Goal: Task Accomplishment & Management: Use online tool/utility

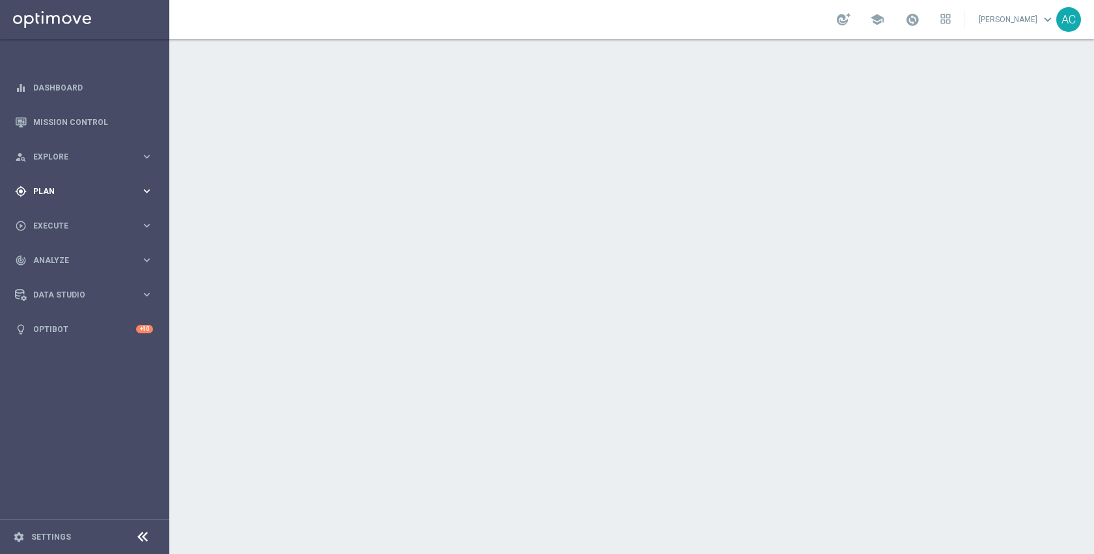
click at [68, 191] on span "Plan" at bounding box center [86, 192] width 107 height 8
click at [61, 217] on div "play_circle_outline Execute keyboard_arrow_right" at bounding box center [84, 225] width 168 height 35
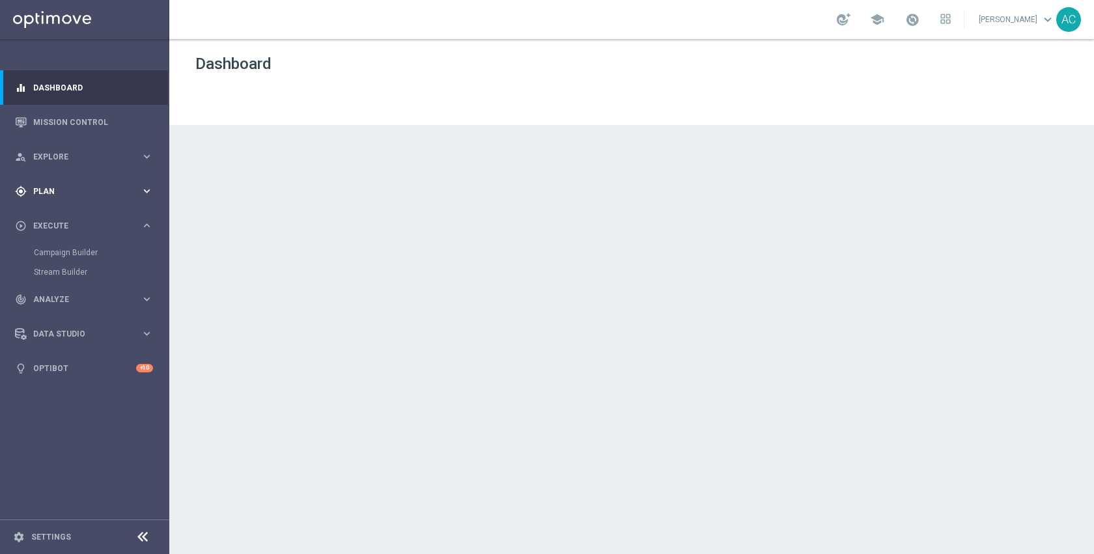
click at [48, 182] on div "gps_fixed Plan keyboard_arrow_right" at bounding box center [84, 191] width 168 height 35
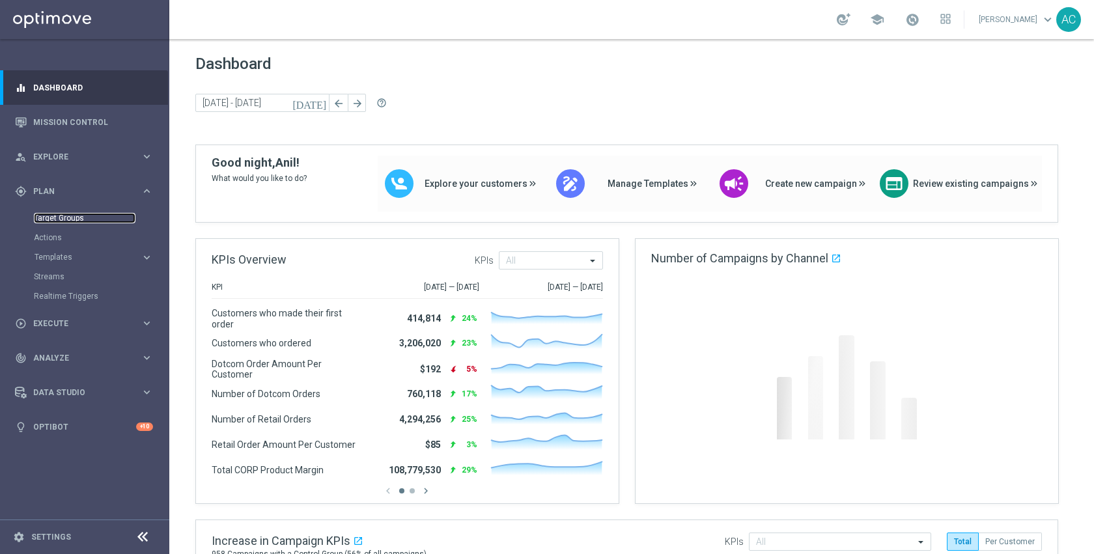
click at [56, 218] on link "Target Groups" at bounding box center [85, 218] width 102 height 10
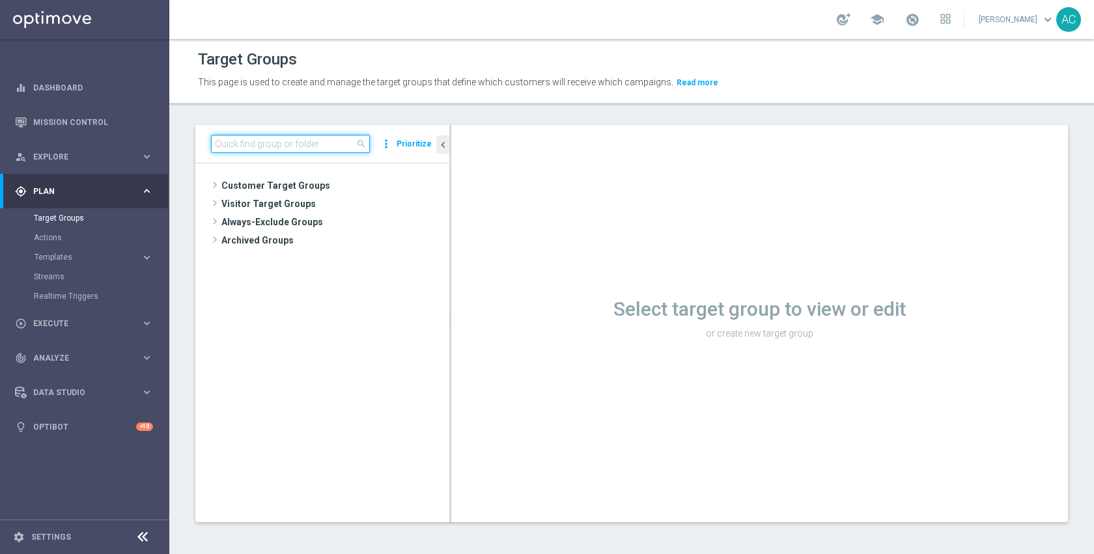
click at [301, 149] on input at bounding box center [290, 144] width 159 height 18
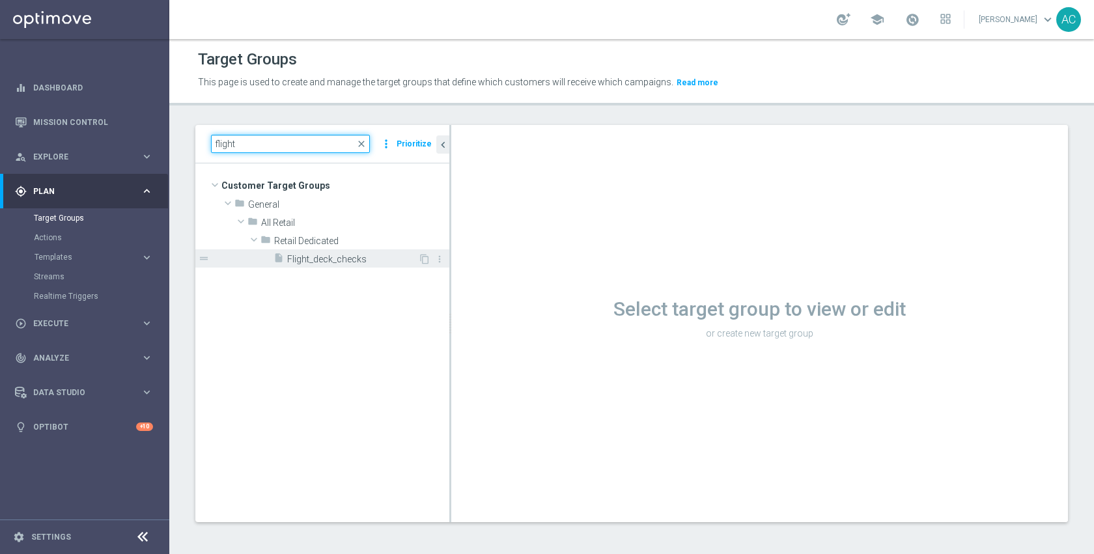
type input "flight"
click at [314, 265] on div "insert_drive_file Flight_deck_checks" at bounding box center [345, 258] width 145 height 18
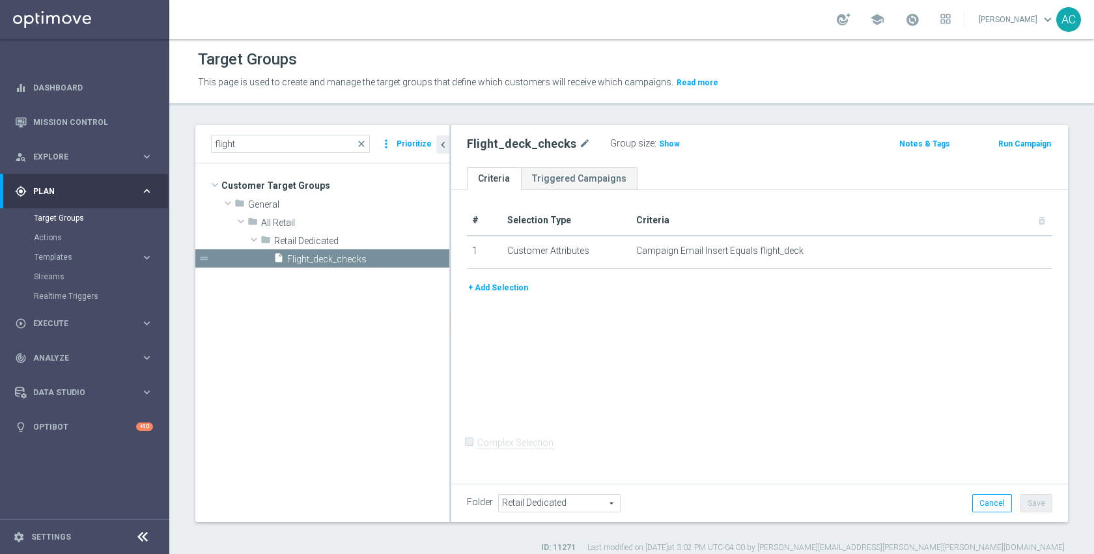
click at [661, 142] on span "Show" at bounding box center [669, 143] width 21 height 9
click at [661, 142] on span "1,585,154" at bounding box center [679, 145] width 38 height 12
click at [753, 382] on div "# Selection Type Criteria delete_forever 1 Customer Attributes Campaign Email I…" at bounding box center [759, 335] width 617 height 290
drag, startPoint x: 40, startPoint y: 542, endPoint x: 67, endPoint y: 527, distance: 31.2
click at [40, 542] on div "settings Settings" at bounding box center [65, 537] width 130 height 12
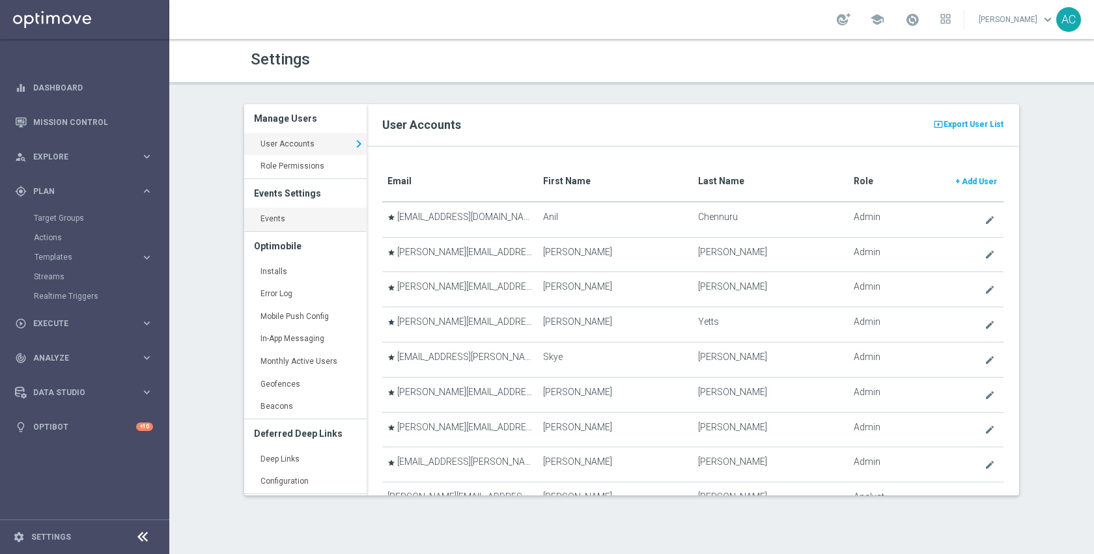
click at [266, 227] on link "Events keyboard_arrow_right" at bounding box center [305, 219] width 122 height 23
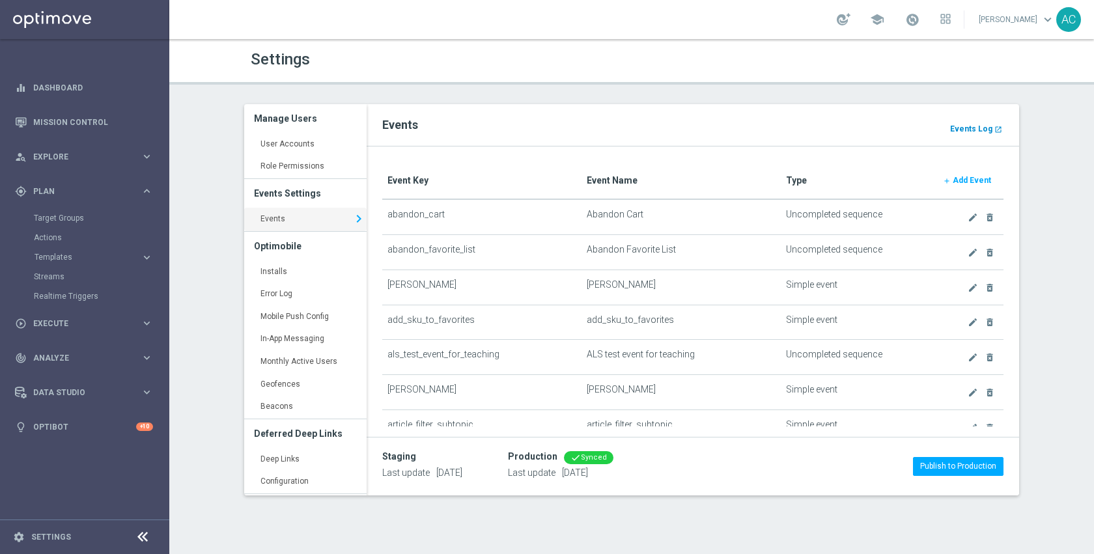
click at [965, 125] on b "Events Log" at bounding box center [971, 128] width 42 height 9
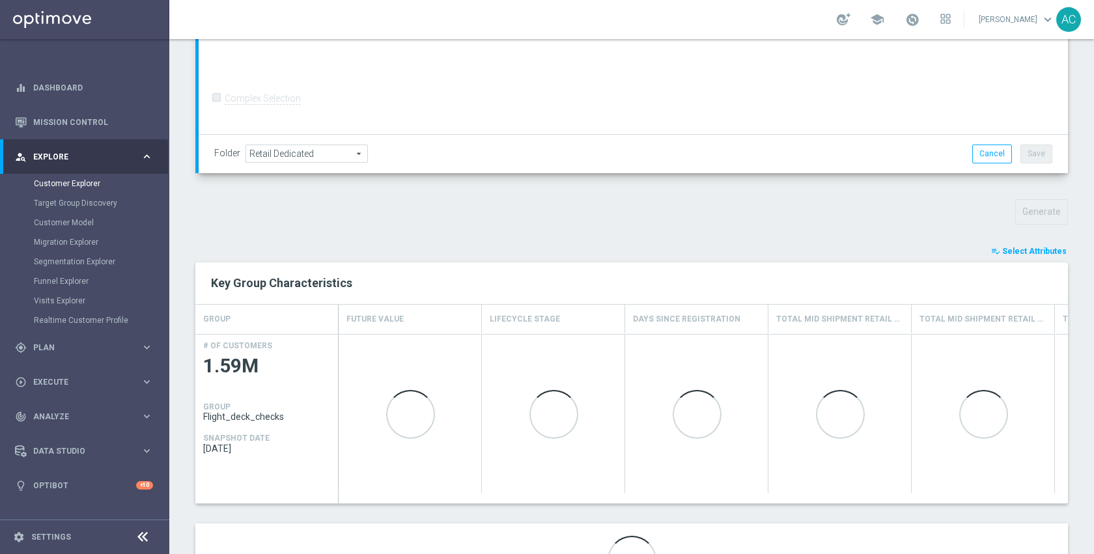
scroll to position [312, 0]
click at [1014, 248] on span "Select Attributes" at bounding box center [1034, 250] width 64 height 9
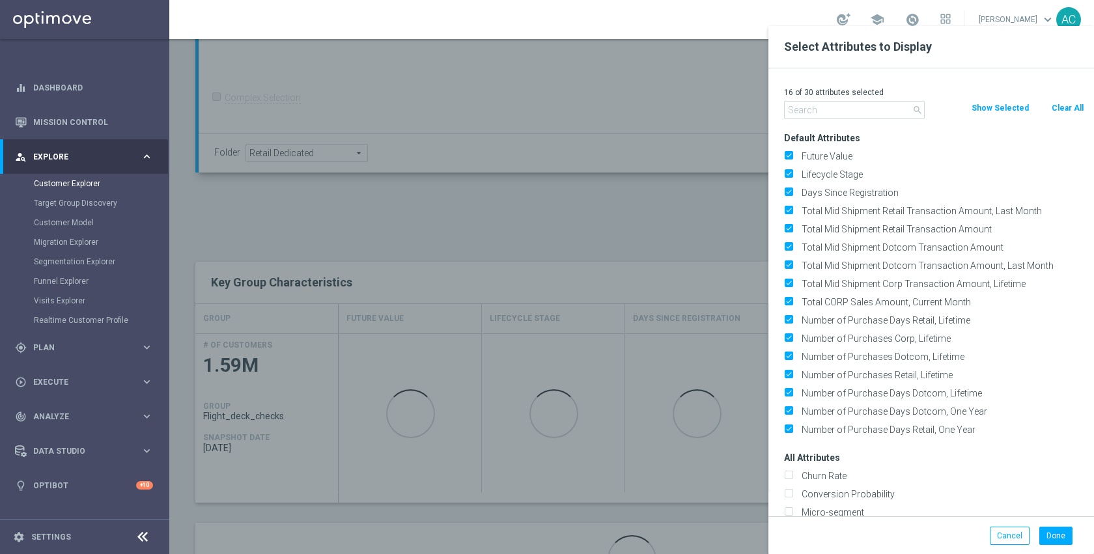
click at [1069, 103] on button "Clear All" at bounding box center [1067, 108] width 35 height 14
checkbox input "false"
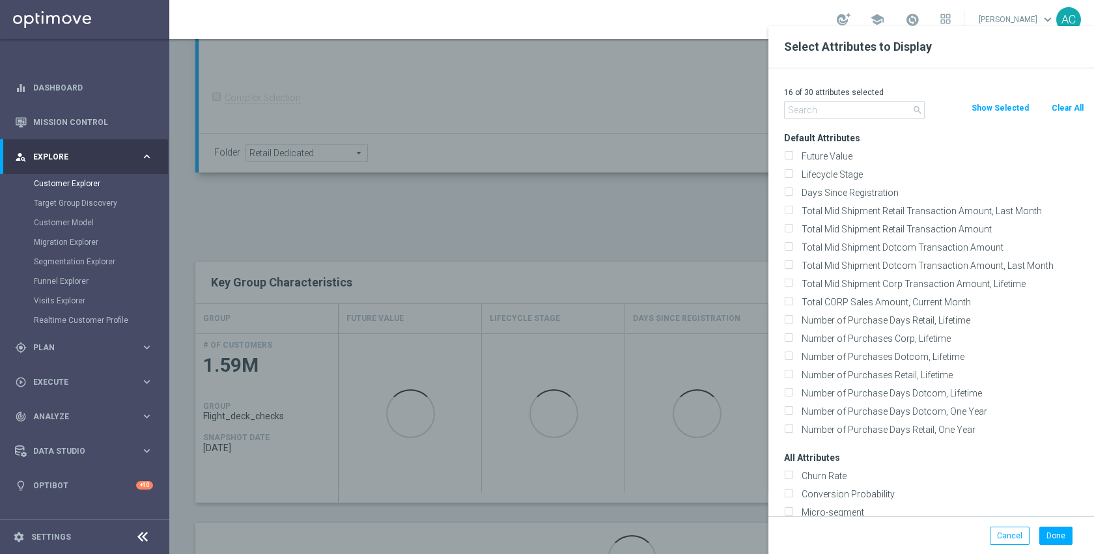
checkbox input "false"
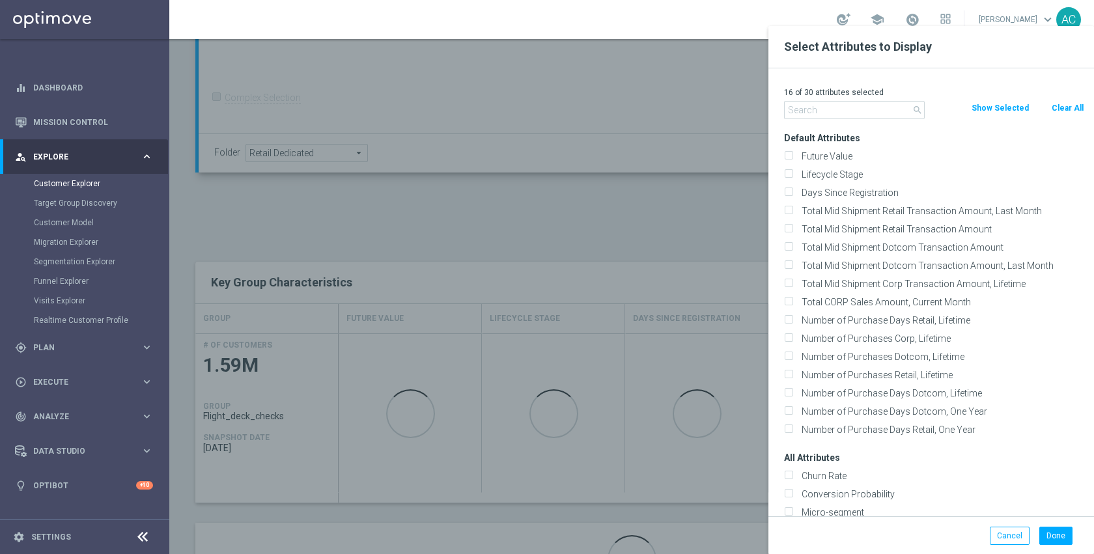
checkbox input "false"
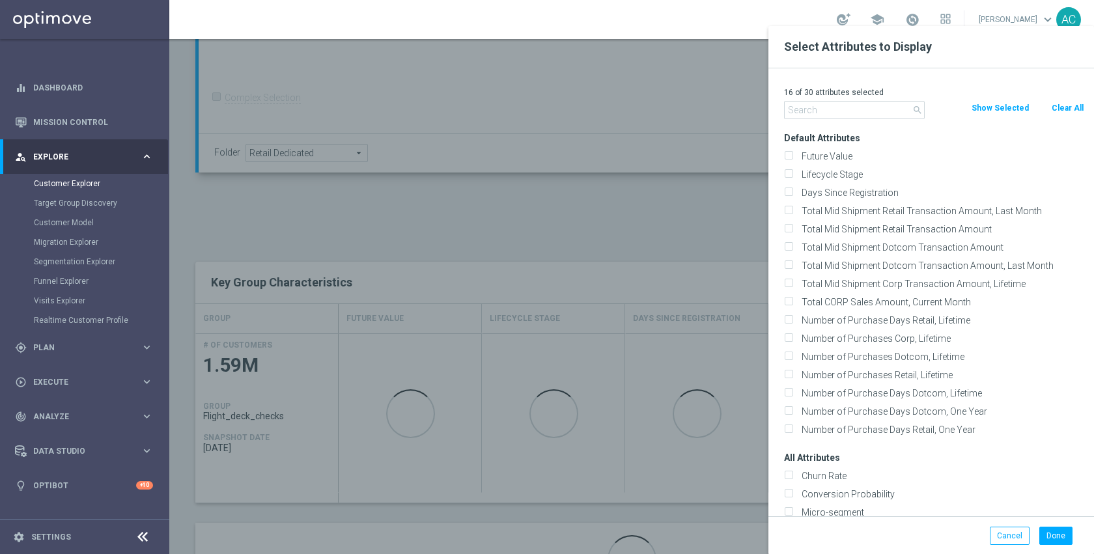
checkbox input "false"
click at [856, 110] on input "text" at bounding box center [854, 110] width 141 height 18
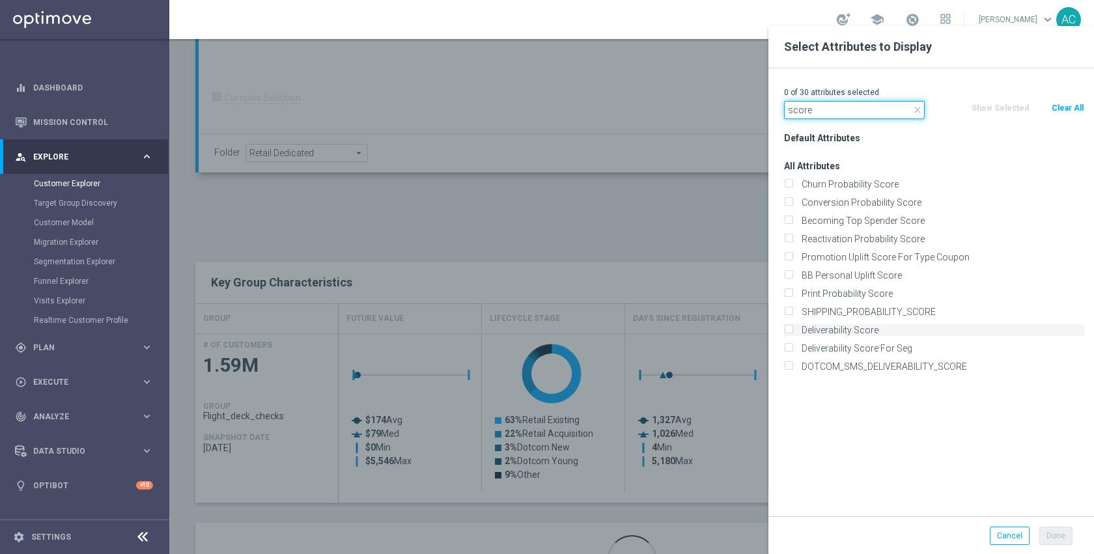
type input "score"
click at [862, 333] on label "Deliverability Score" at bounding box center [940, 330] width 287 height 12
click at [792, 333] on input "Deliverability Score" at bounding box center [788, 332] width 8 height 8
checkbox input "true"
click at [824, 113] on input "score" at bounding box center [854, 110] width 141 height 18
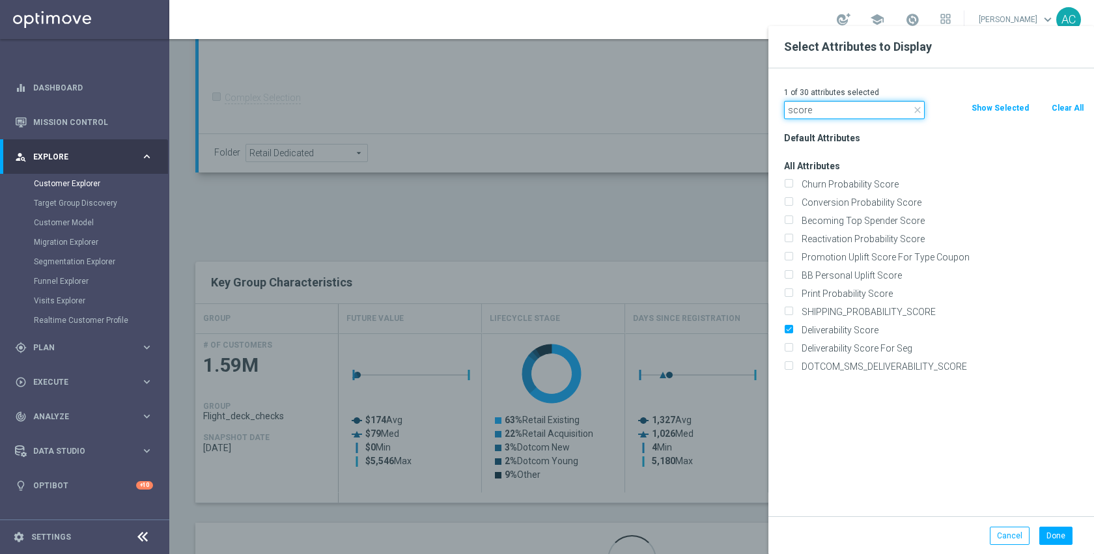
click at [824, 113] on input "score" at bounding box center [854, 110] width 141 height 18
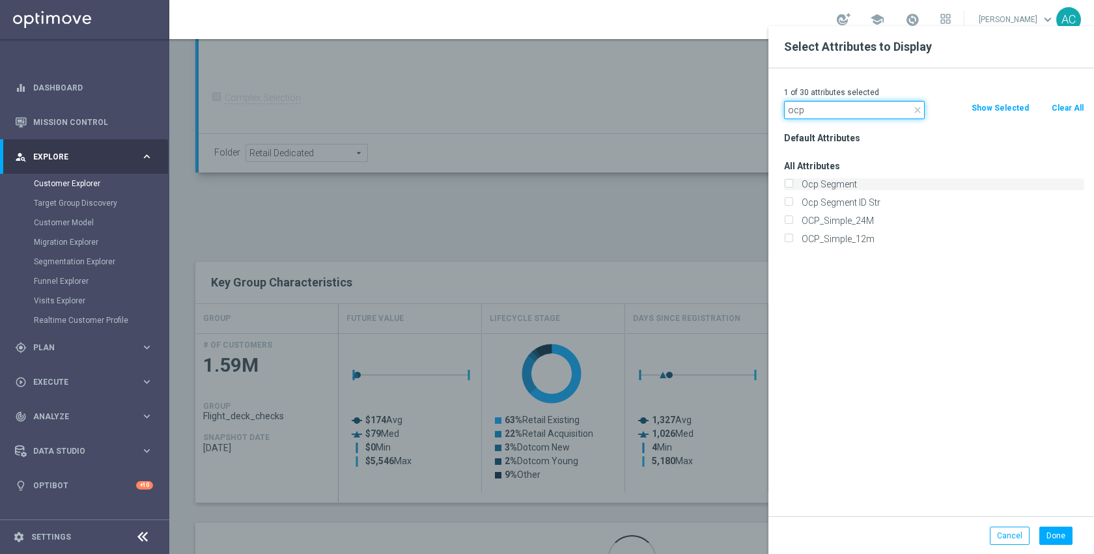
type input "ocp"
click at [844, 186] on label "Ocp Segment" at bounding box center [940, 184] width 287 height 12
click at [792, 186] on input "Ocp Segment" at bounding box center [788, 186] width 8 height 8
checkbox input "true"
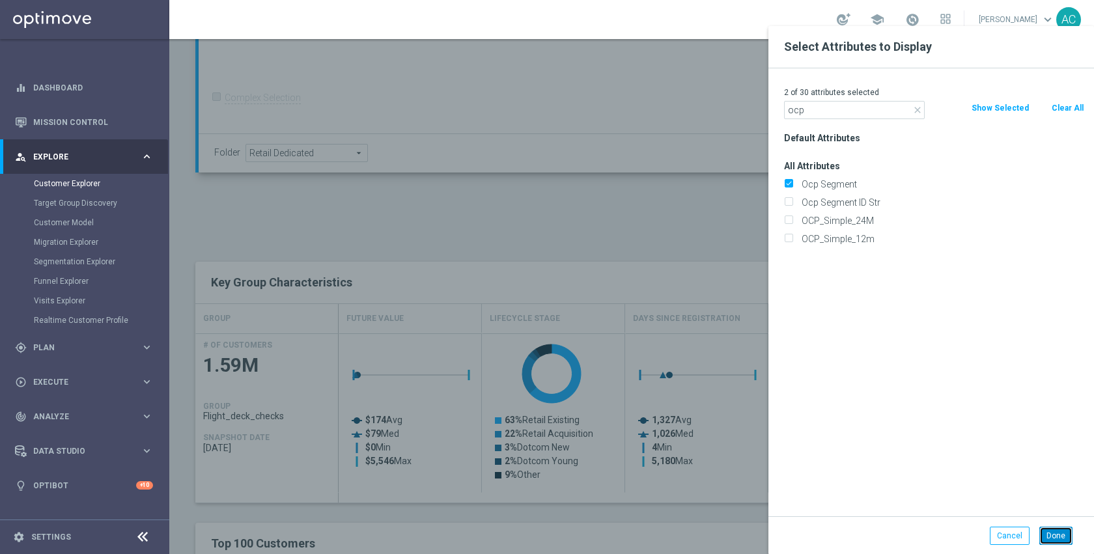
click at [1046, 528] on button "Done" at bounding box center [1055, 536] width 33 height 18
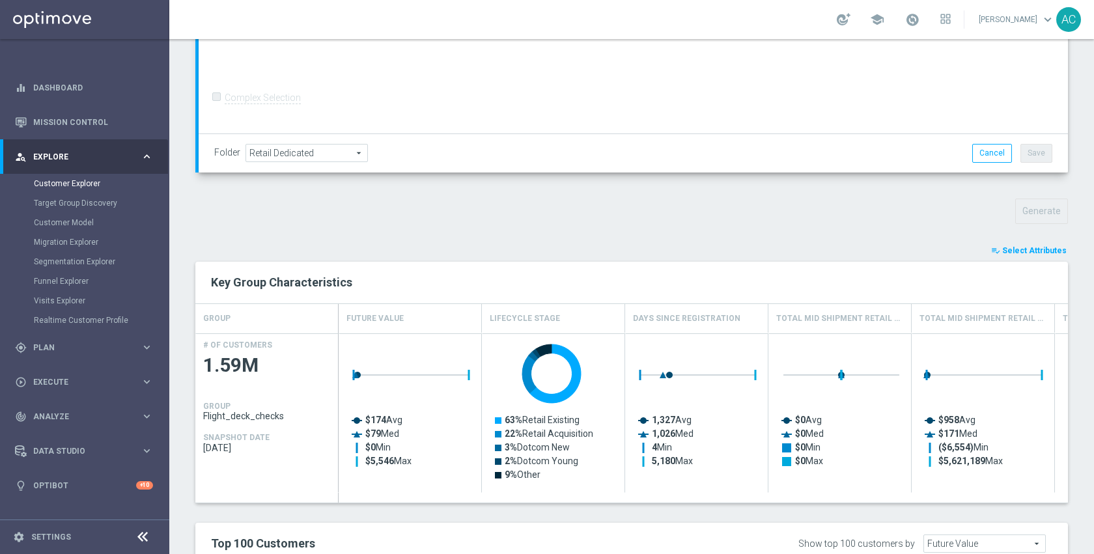
type input "Search"
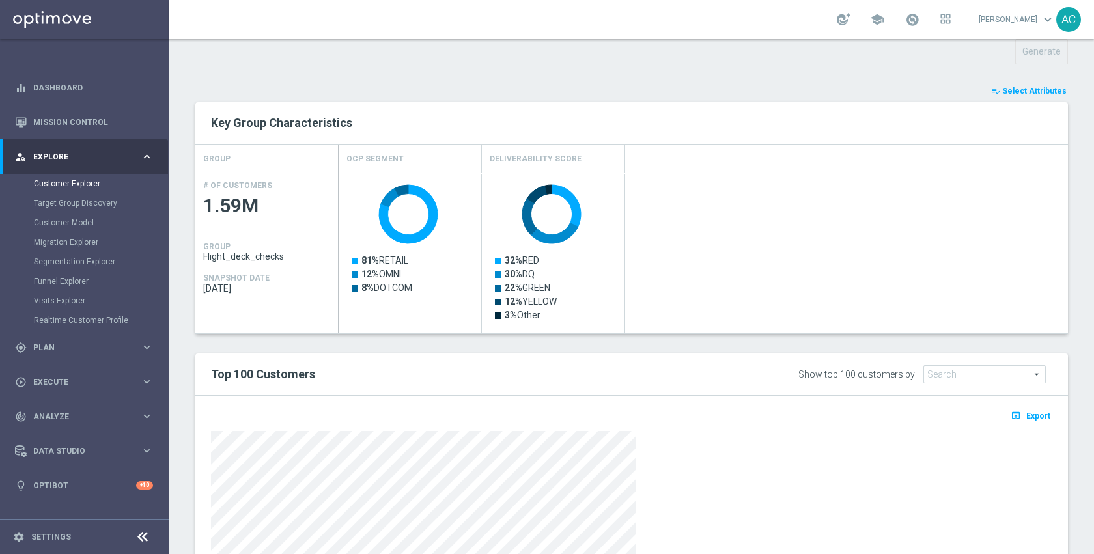
scroll to position [66, 0]
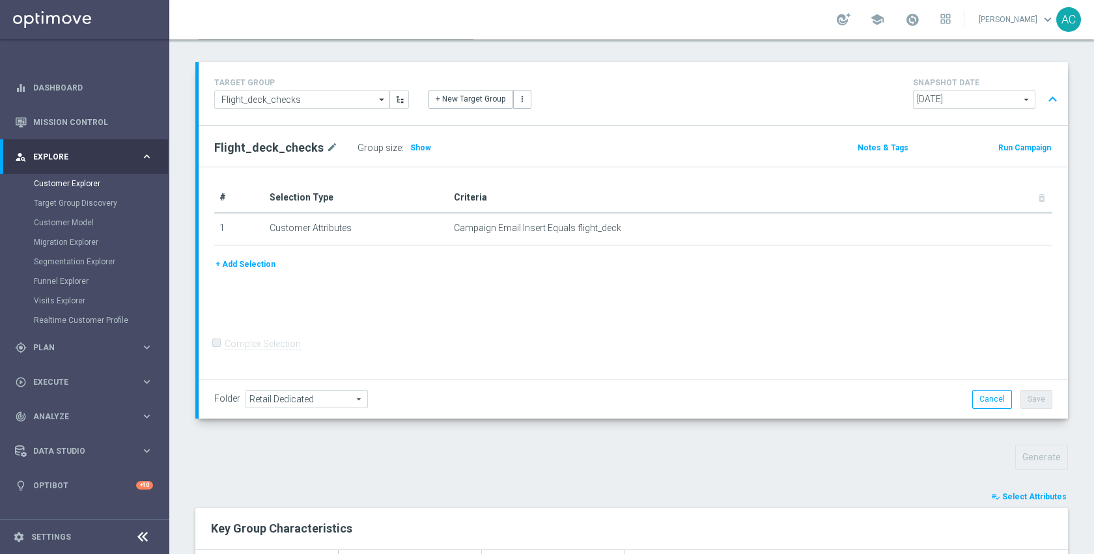
click at [258, 259] on button "+ Add Selection" at bounding box center [245, 264] width 63 height 14
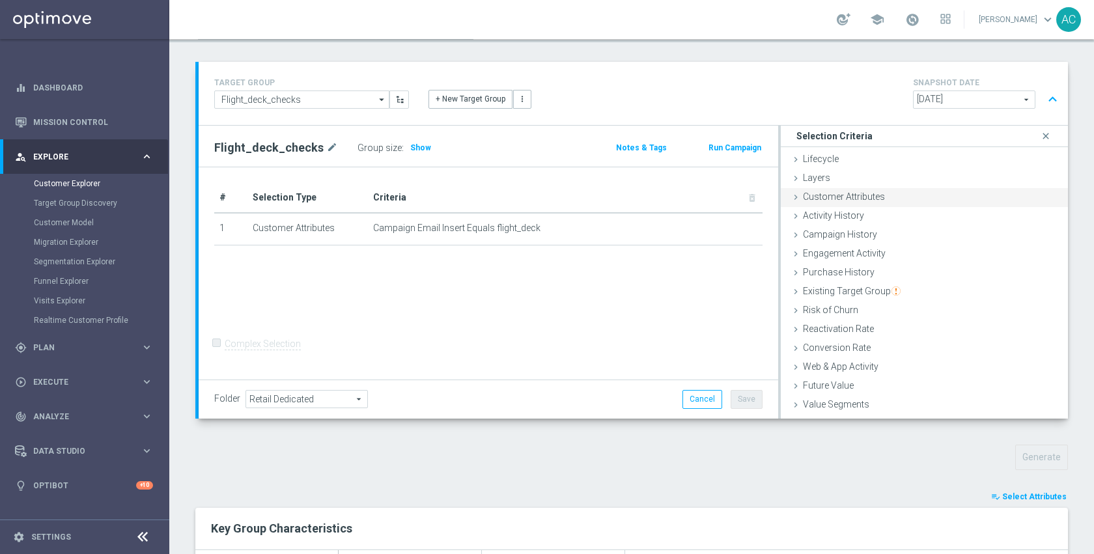
click at [903, 201] on div "Customer Attributes done" at bounding box center [924, 198] width 287 height 20
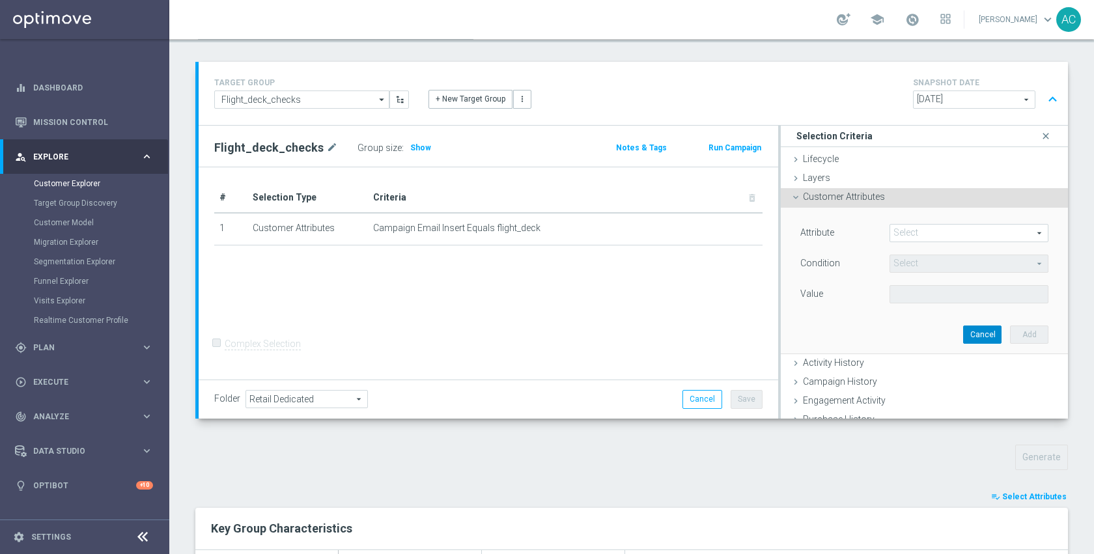
click at [963, 331] on button "Cancel" at bounding box center [982, 335] width 38 height 18
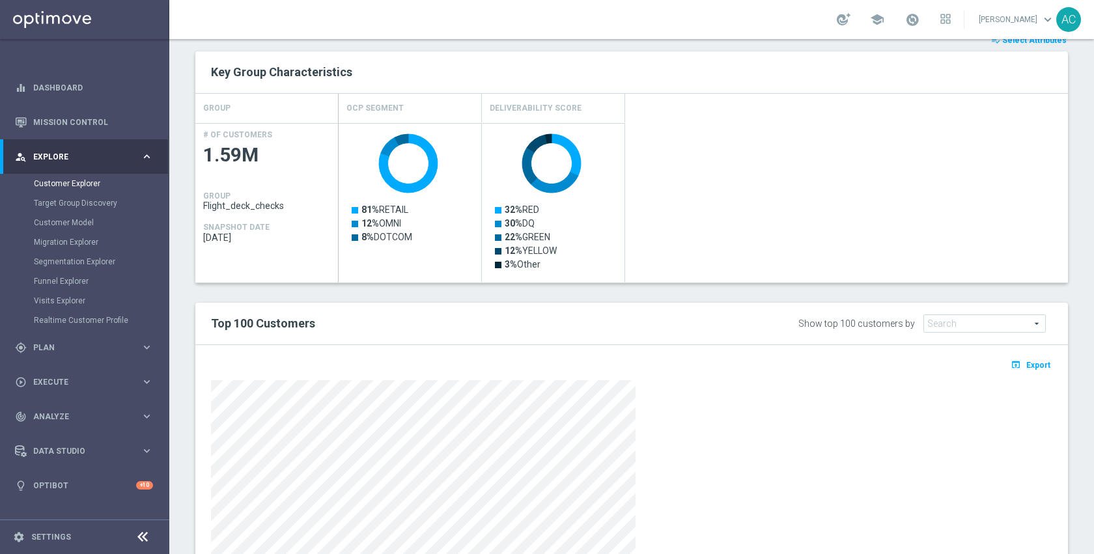
scroll to position [477, 0]
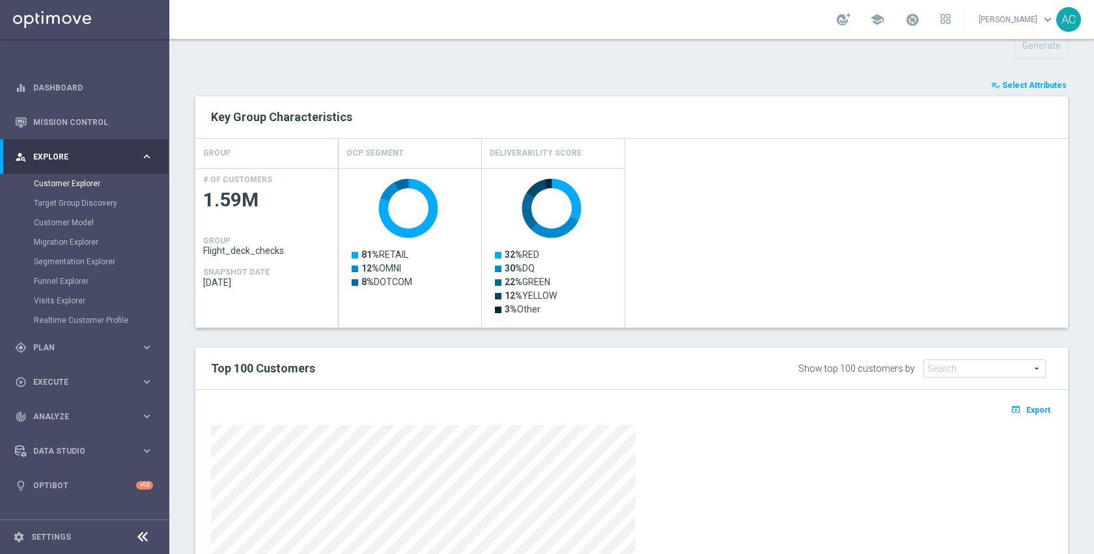
click at [1002, 87] on span "Select Attributes" at bounding box center [1034, 85] width 64 height 9
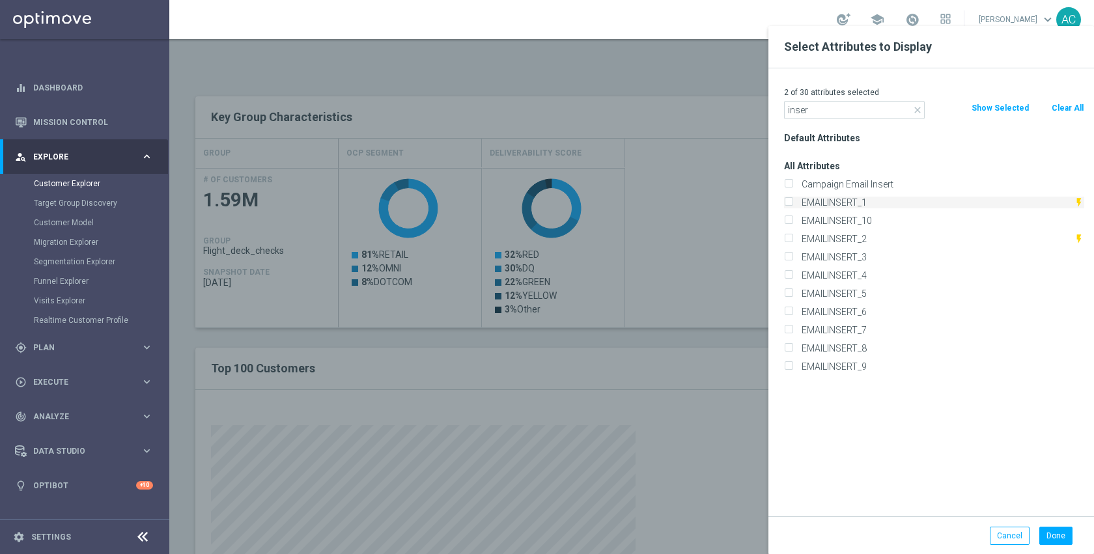
type input "inser"
click at [861, 204] on label "EMAILINSERT_1" at bounding box center [935, 203] width 277 height 12
click at [792, 204] on input "EMAILINSERT_1" at bounding box center [788, 204] width 8 height 8
checkbox input "true"
click at [856, 240] on label "EMAILINSERT_2" at bounding box center [935, 239] width 277 height 12
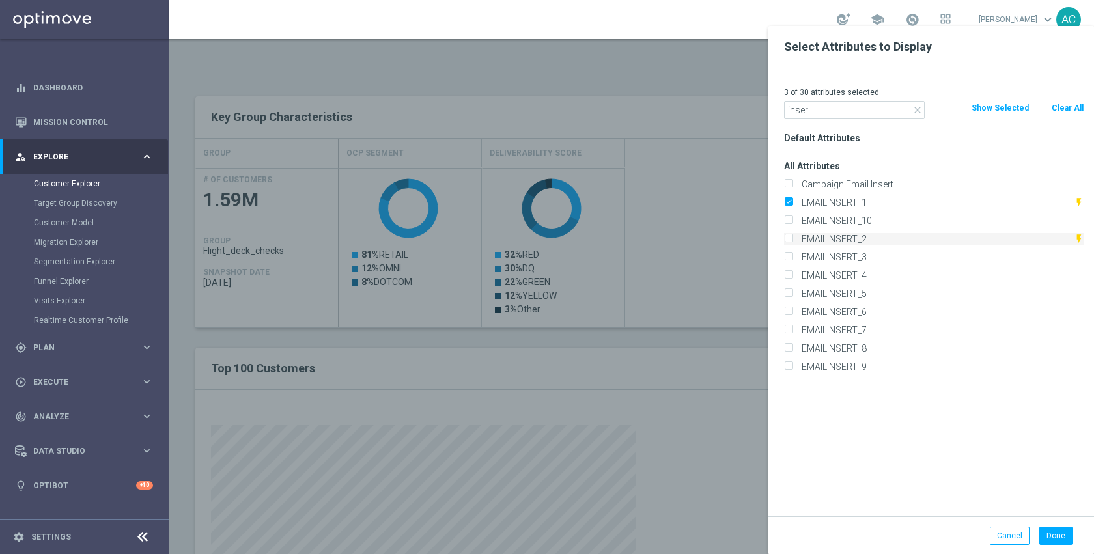
click at [792, 240] on input "EMAILINSERT_2" at bounding box center [788, 240] width 8 height 8
checkbox input "true"
click at [857, 256] on label "EMAILINSERT_3" at bounding box center [940, 257] width 287 height 12
click at [792, 256] on input "EMAILINSERT_3" at bounding box center [788, 259] width 8 height 8
checkbox input "true"
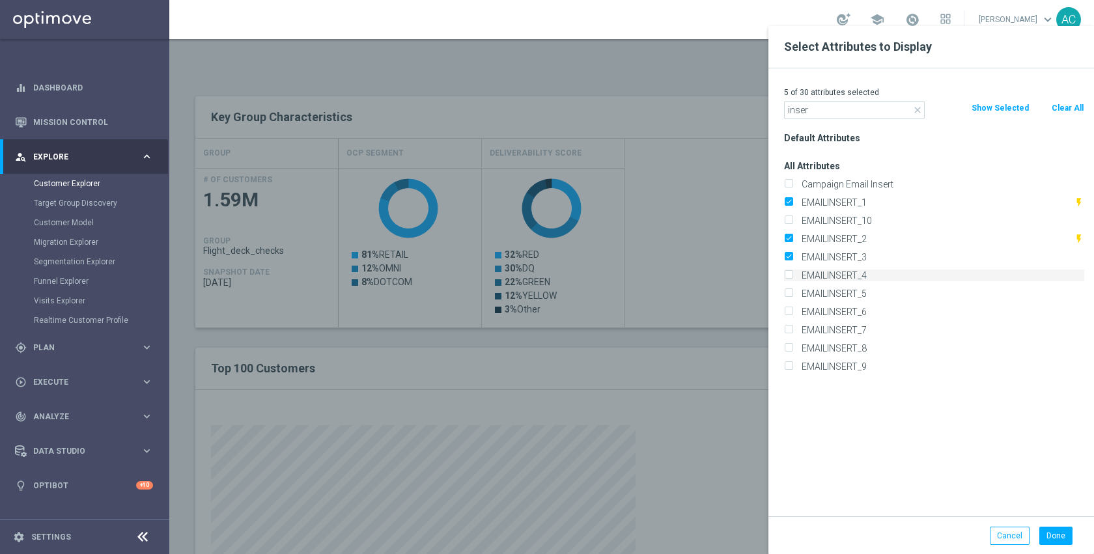
click at [854, 279] on label "EMAILINSERT_4" at bounding box center [940, 276] width 287 height 12
click at [792, 279] on input "EMAILINSERT_4" at bounding box center [788, 277] width 8 height 8
checkbox input "true"
click at [1052, 541] on button "Done" at bounding box center [1055, 536] width 33 height 18
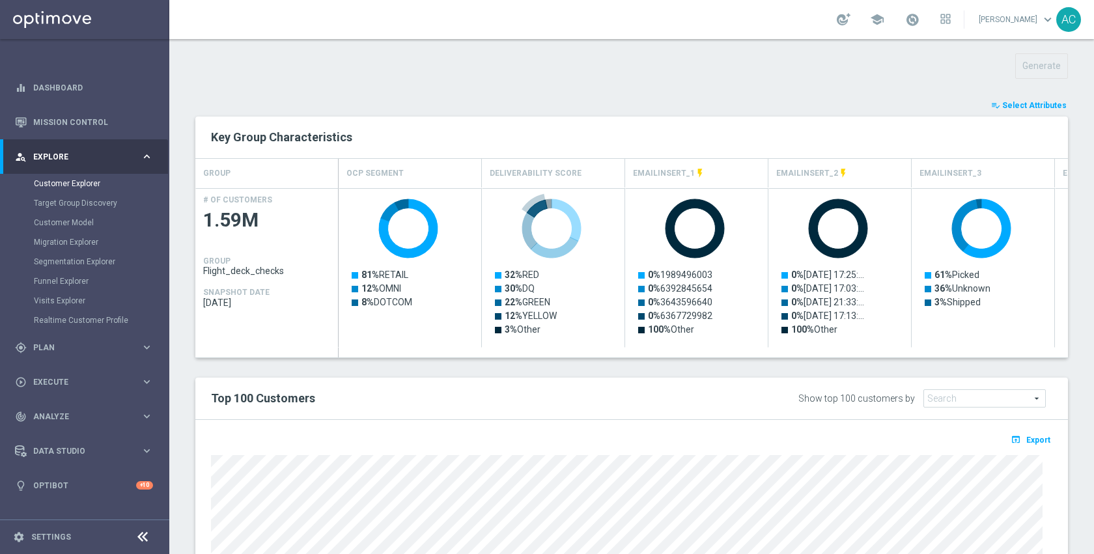
scroll to position [321, 0]
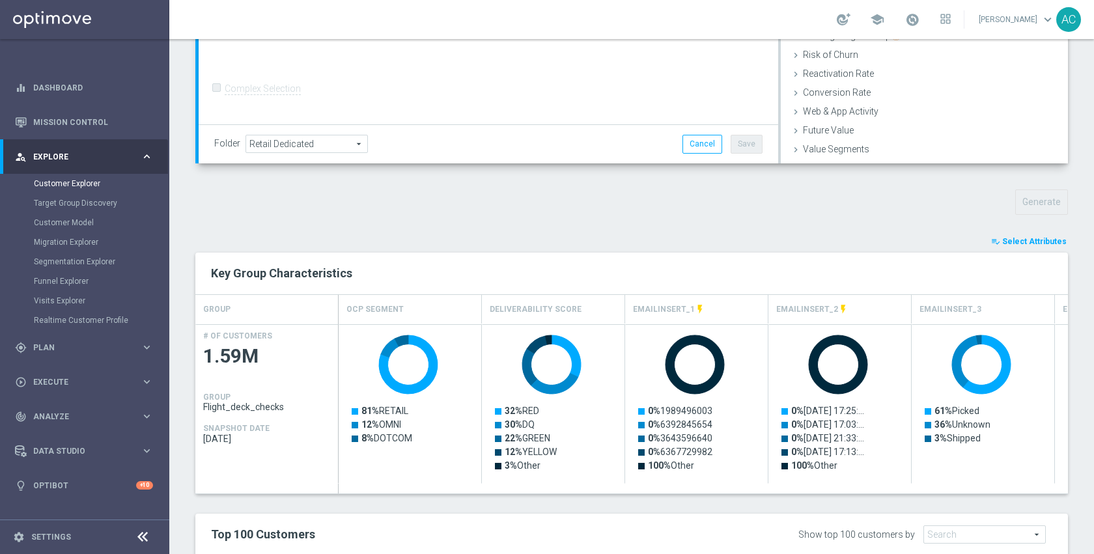
click at [1018, 242] on span "Select Attributes" at bounding box center [1034, 241] width 64 height 9
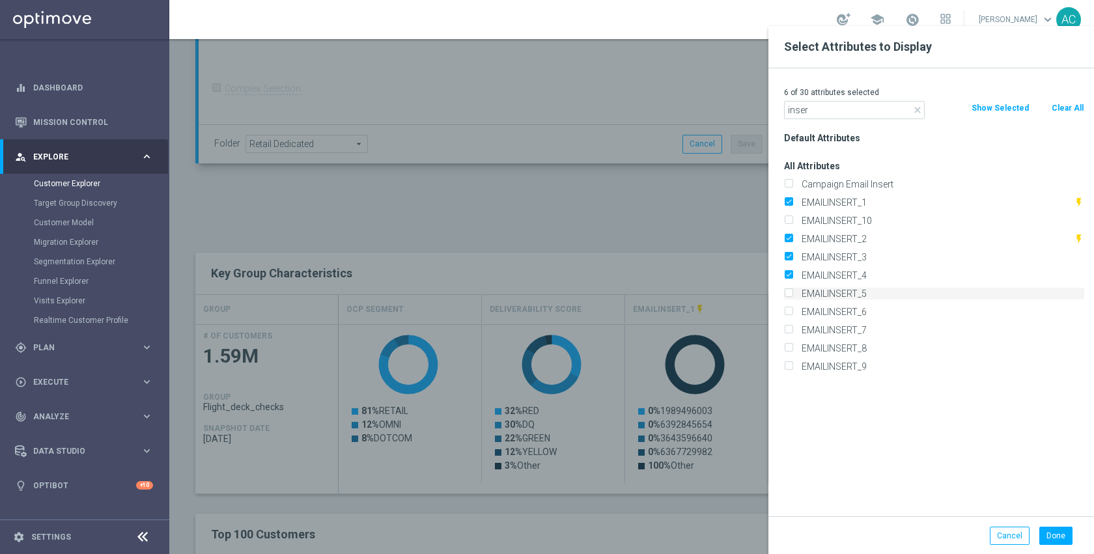
type input "inser"
click at [859, 296] on label "EMAILINSERT_5" at bounding box center [940, 294] width 287 height 12
click at [792, 296] on input "EMAILINSERT_5" at bounding box center [788, 295] width 8 height 8
checkbox input "true"
click at [1046, 535] on button "Done" at bounding box center [1055, 536] width 33 height 18
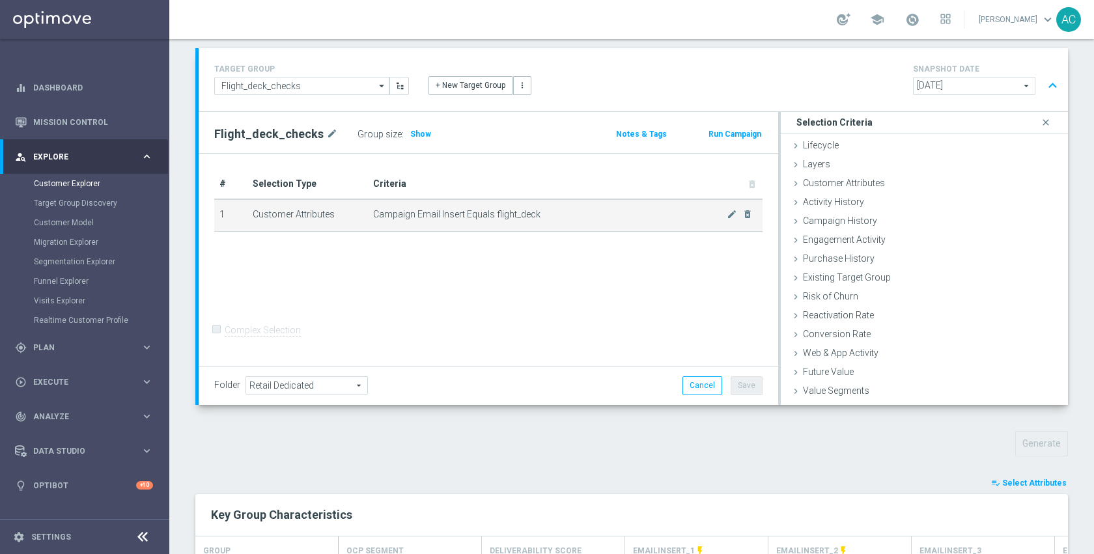
scroll to position [0, 0]
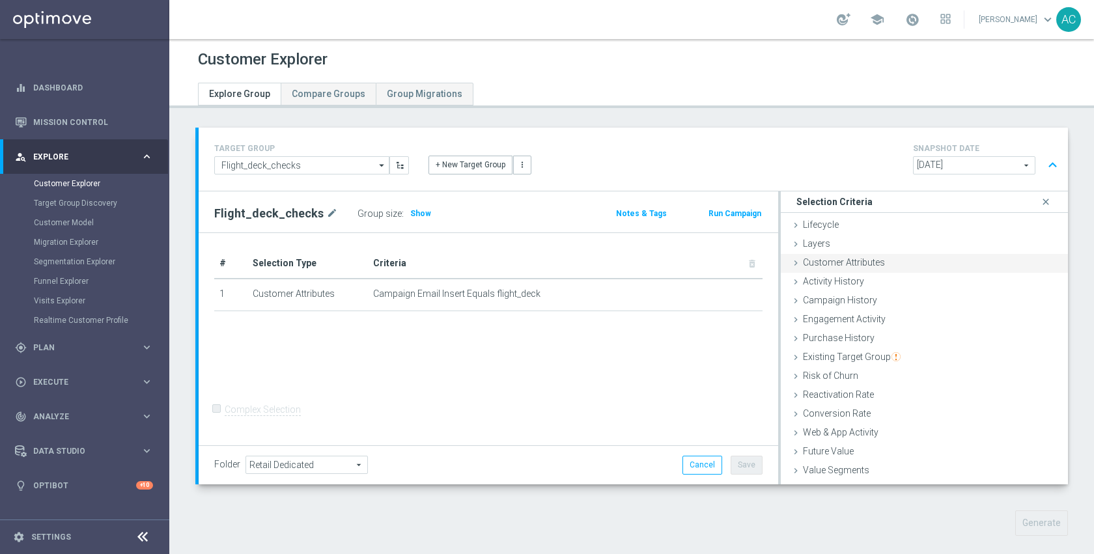
click at [859, 264] on span "Customer Attributes" at bounding box center [844, 262] width 82 height 10
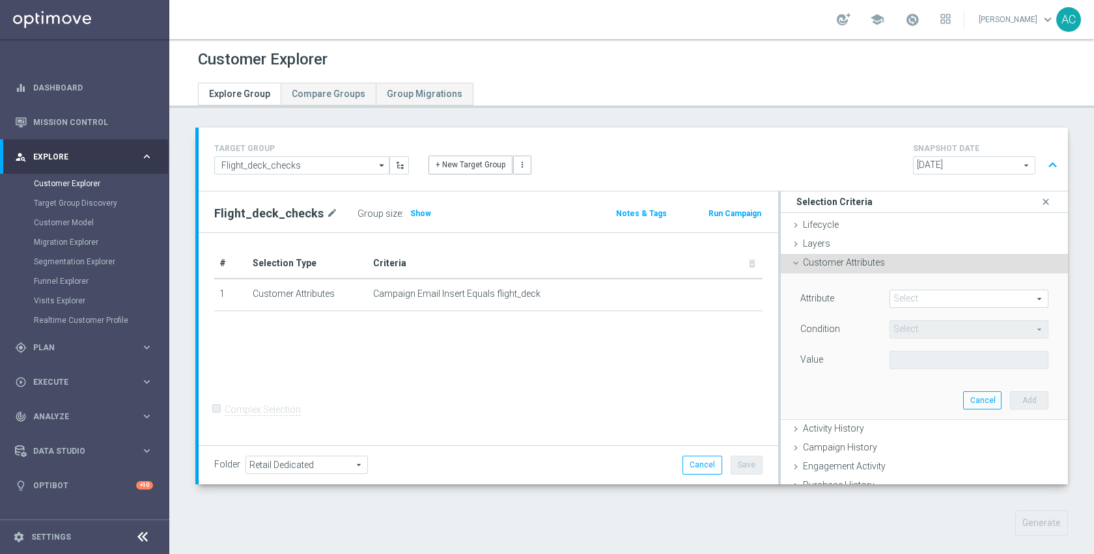
click at [910, 301] on span at bounding box center [969, 298] width 158 height 17
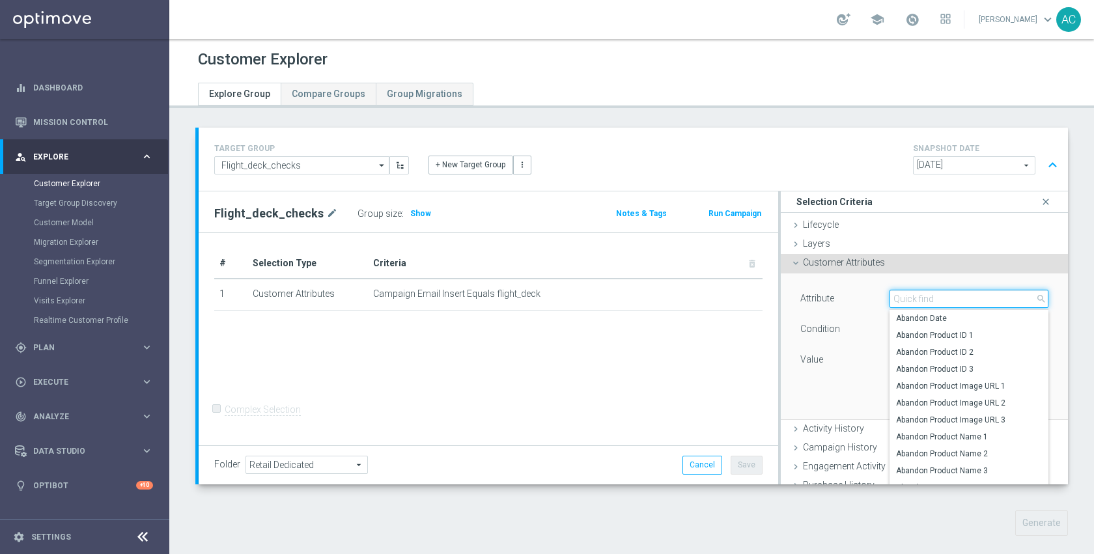
click at [910, 300] on input "search" at bounding box center [968, 299] width 159 height 18
type input "score"
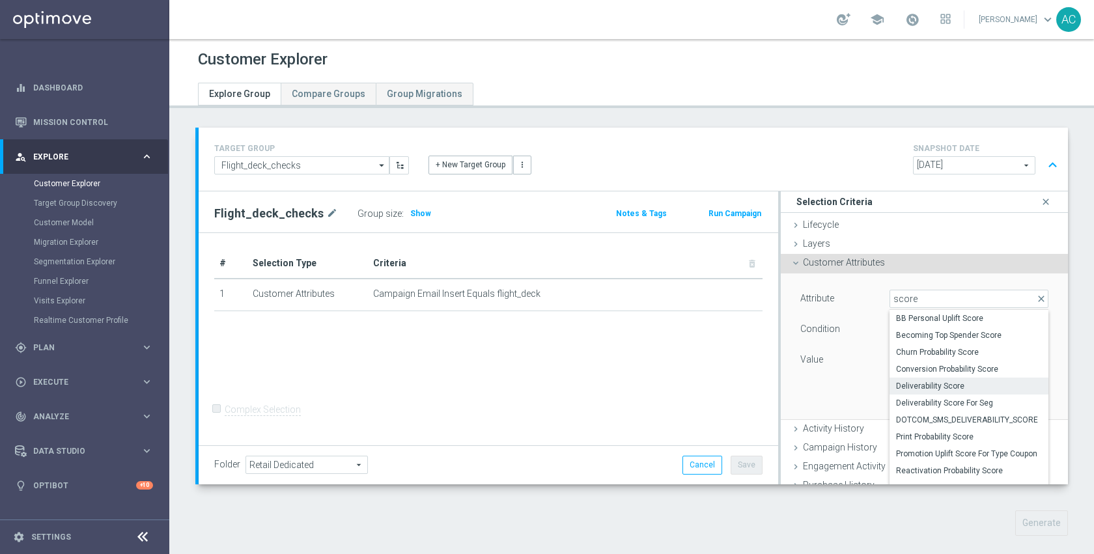
click at [935, 379] on label "Deliverability Score" at bounding box center [968, 386] width 159 height 17
type input "Deliverability Score"
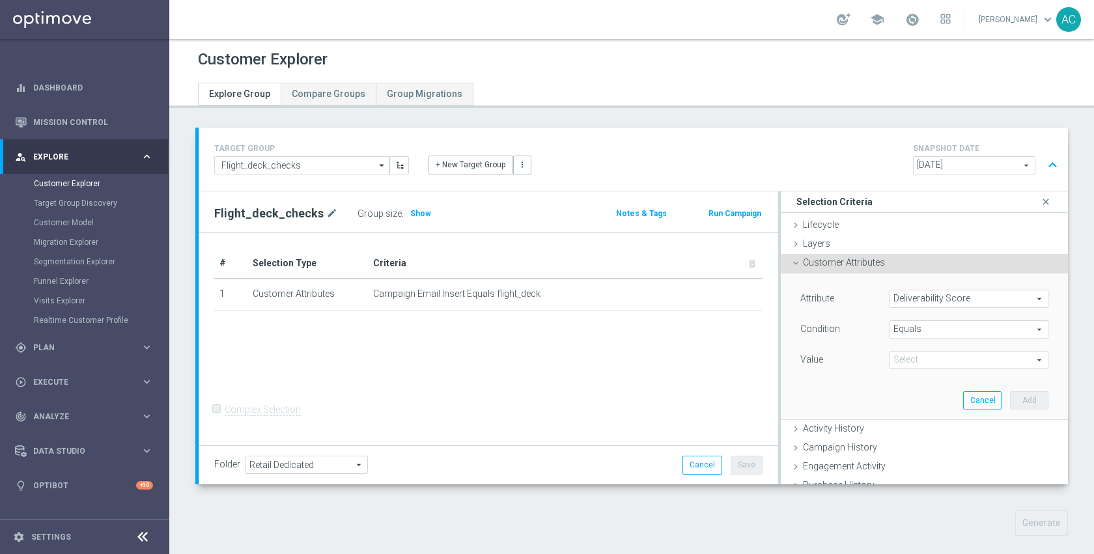
click at [926, 330] on span "Equals" at bounding box center [969, 329] width 158 height 17
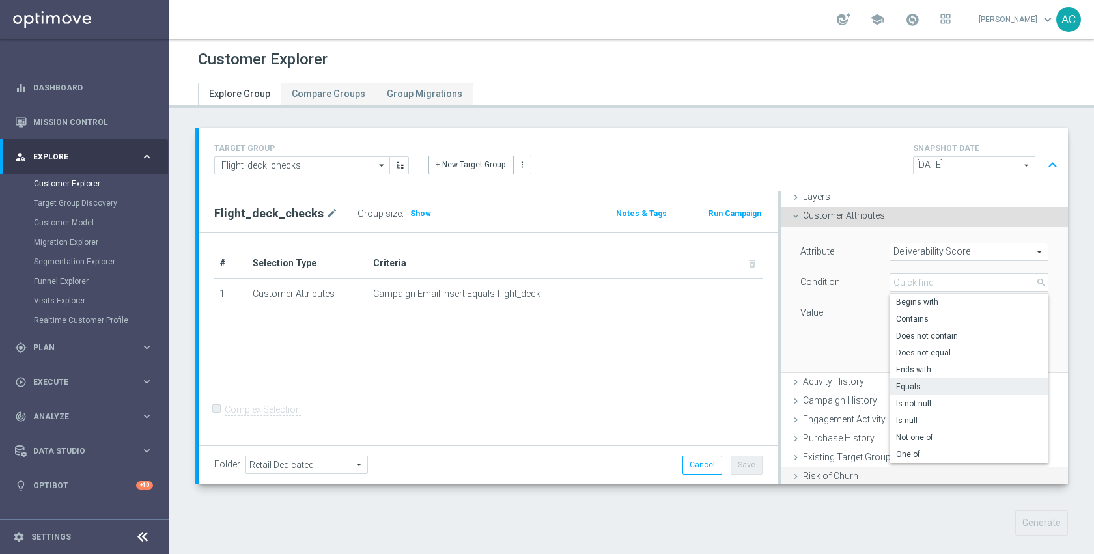
scroll to position [66, 0]
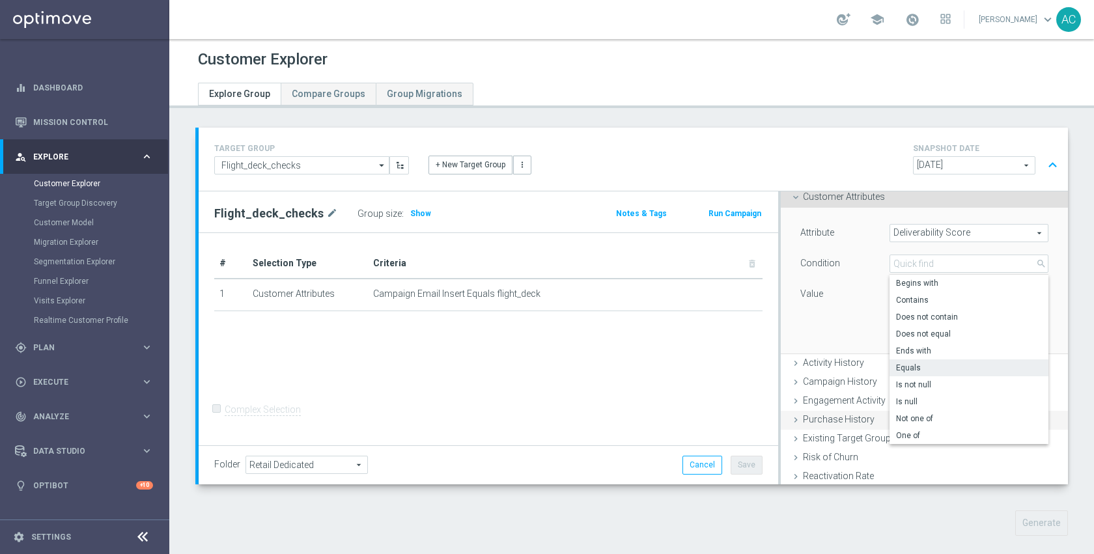
click at [926, 440] on span "One of" at bounding box center [969, 435] width 146 height 10
type input "One of"
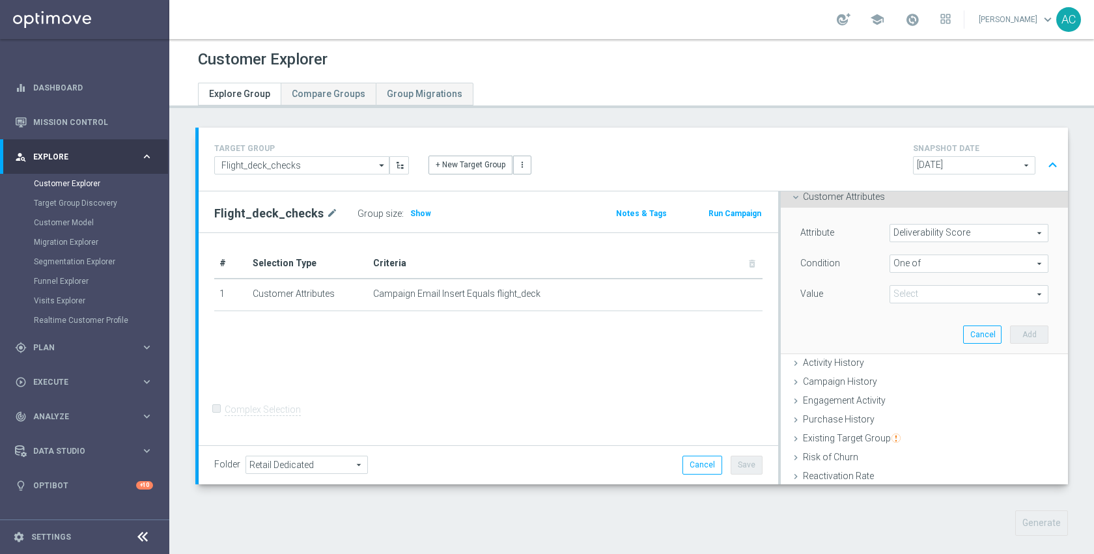
click at [912, 297] on span at bounding box center [969, 294] width 158 height 17
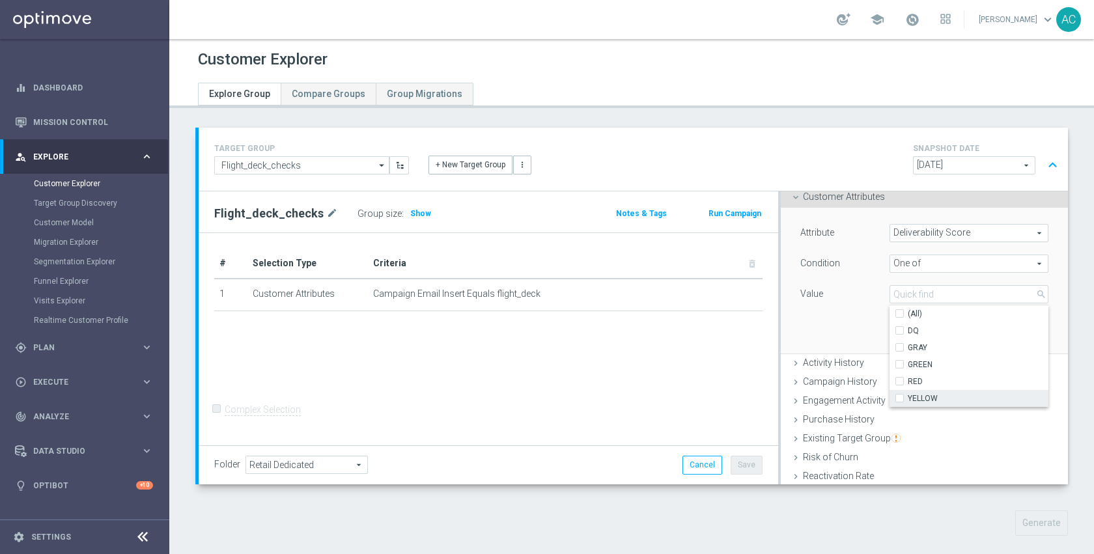
click at [923, 402] on span "YELLOW" at bounding box center [978, 398] width 141 height 10
click at [908, 402] on input "YELLOW" at bounding box center [903, 398] width 8 height 8
checkbox input "true"
type input "YELLOW"
click at [914, 379] on span "RED" at bounding box center [978, 381] width 141 height 10
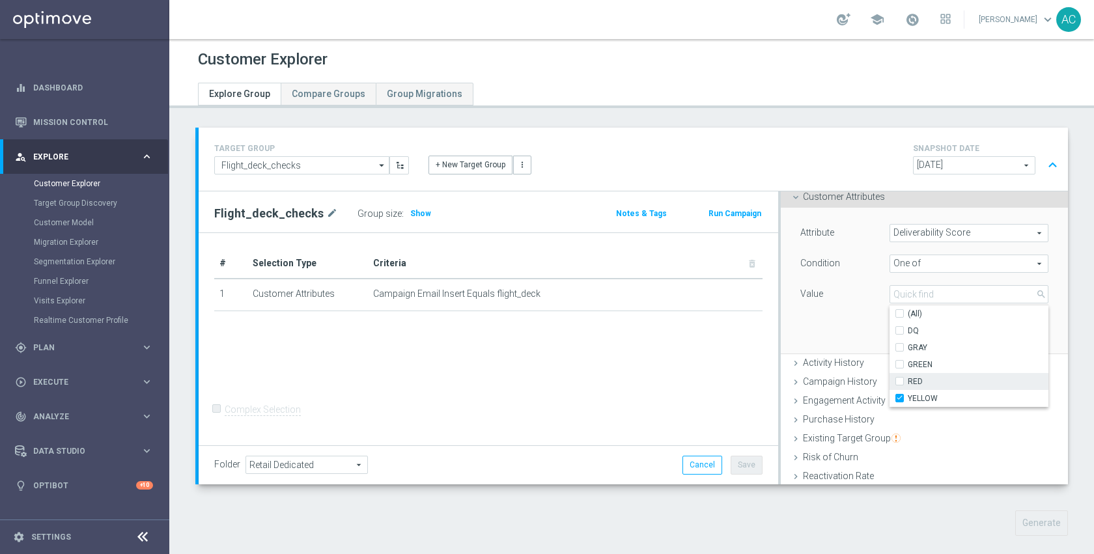
click at [908, 379] on input "RED" at bounding box center [903, 381] width 8 height 8
checkbox input "true"
type input "Selected 2 of 5"
click at [910, 363] on span "GREEN" at bounding box center [978, 364] width 141 height 10
click at [908, 363] on input "GREEN" at bounding box center [903, 364] width 8 height 8
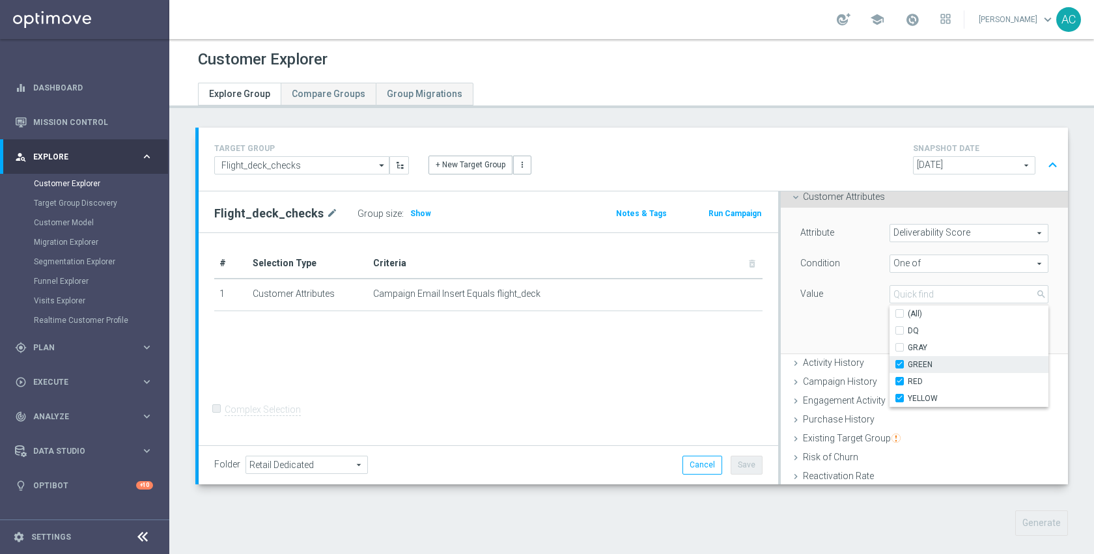
checkbox input "true"
type input "Selected 3 of 5"
click at [864, 318] on div "Attribute Deliverability Score Deliverability Score arrow_drop_down search Cond…" at bounding box center [924, 281] width 268 height 146
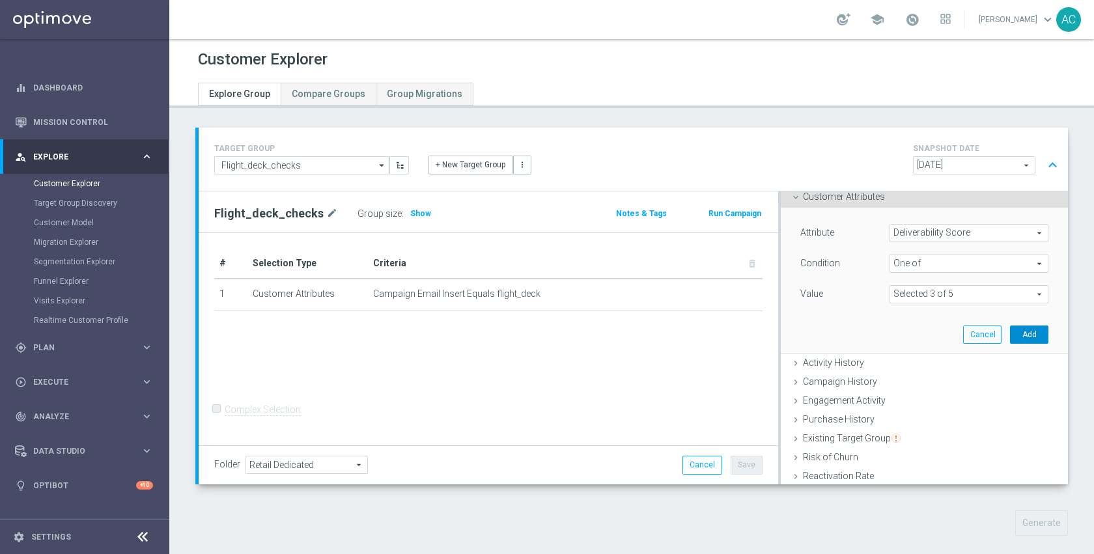
click at [1010, 331] on button "Add" at bounding box center [1029, 335] width 38 height 18
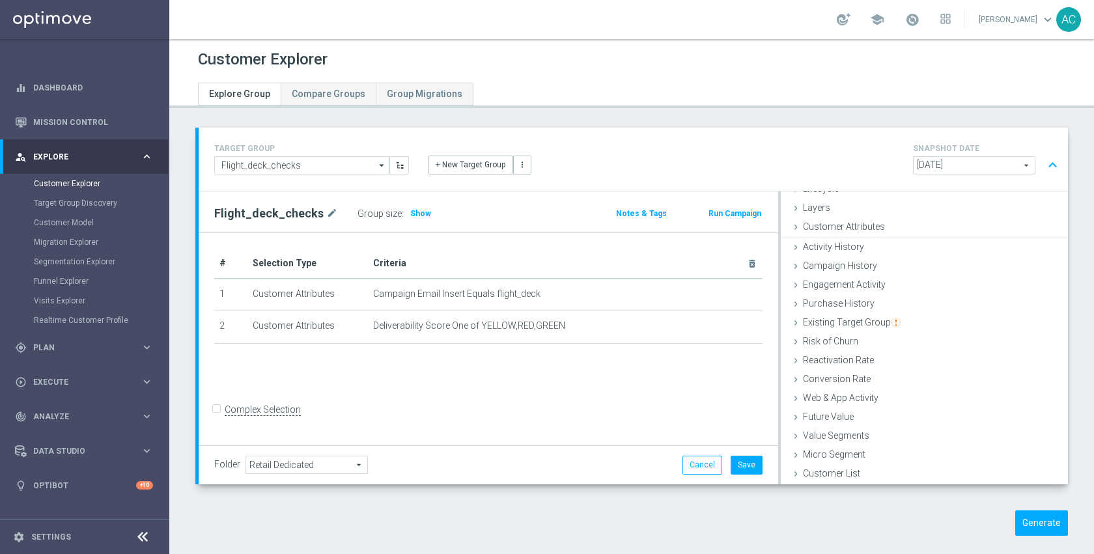
scroll to position [35, 0]
click at [419, 214] on span "Show" at bounding box center [420, 213] width 21 height 9
click at [596, 400] on div "# Selection Type Criteria delete_forever 1 Customer Attributes Campaign Email I…" at bounding box center [488, 339] width 579 height 213
click at [702, 467] on button "Cancel" at bounding box center [702, 465] width 40 height 18
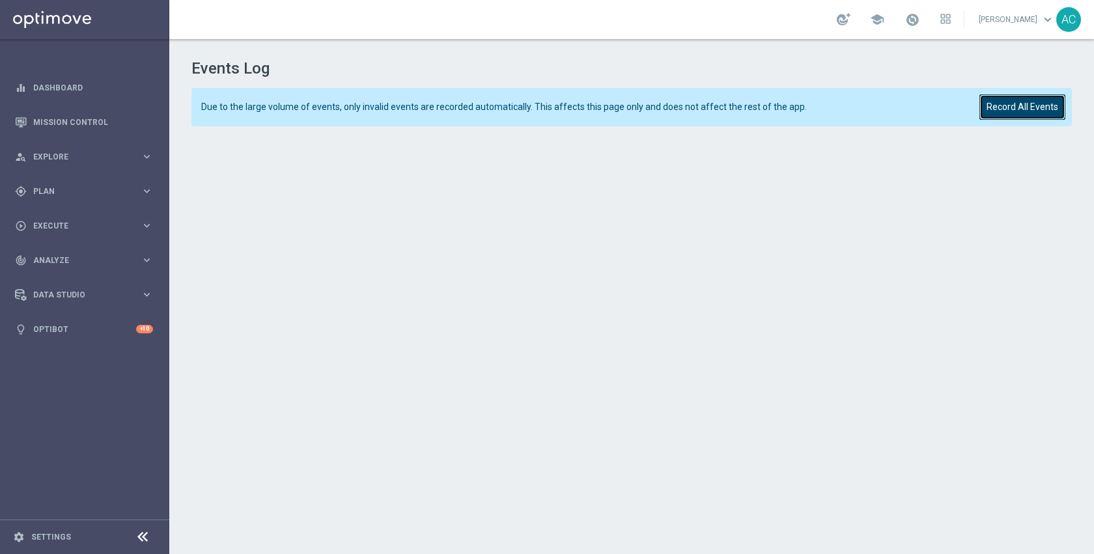
click at [1040, 108] on button "Record All Events" at bounding box center [1022, 106] width 86 height 25
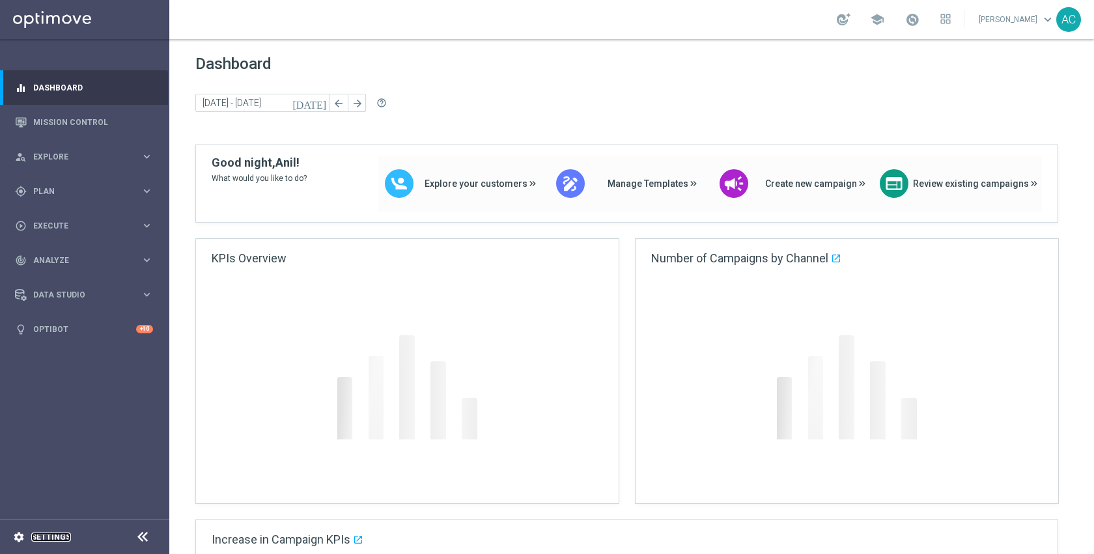
click at [57, 535] on link "Settings" at bounding box center [51, 537] width 40 height 8
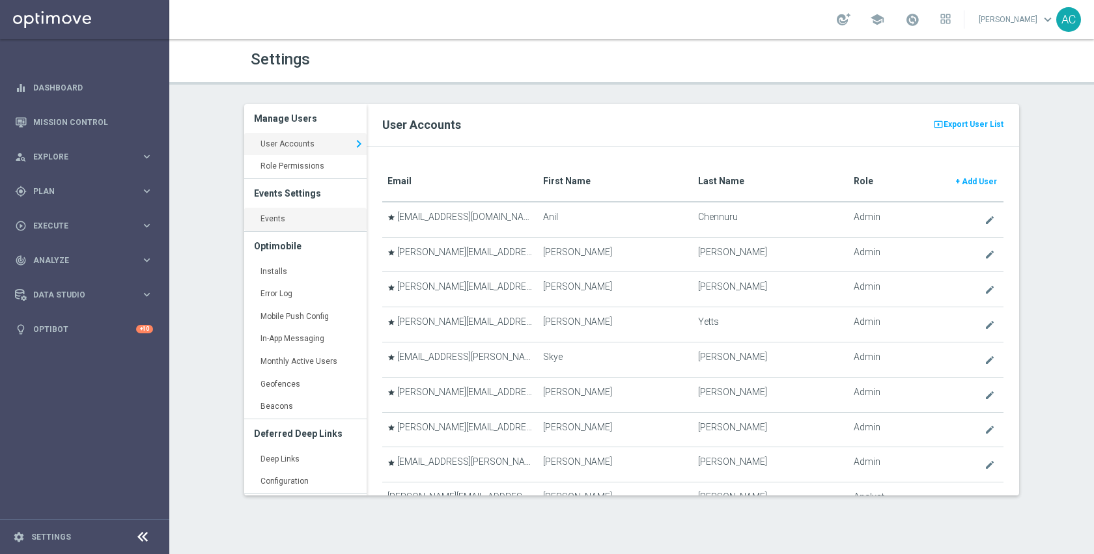
click at [321, 229] on link "Events keyboard_arrow_right" at bounding box center [305, 219] width 122 height 23
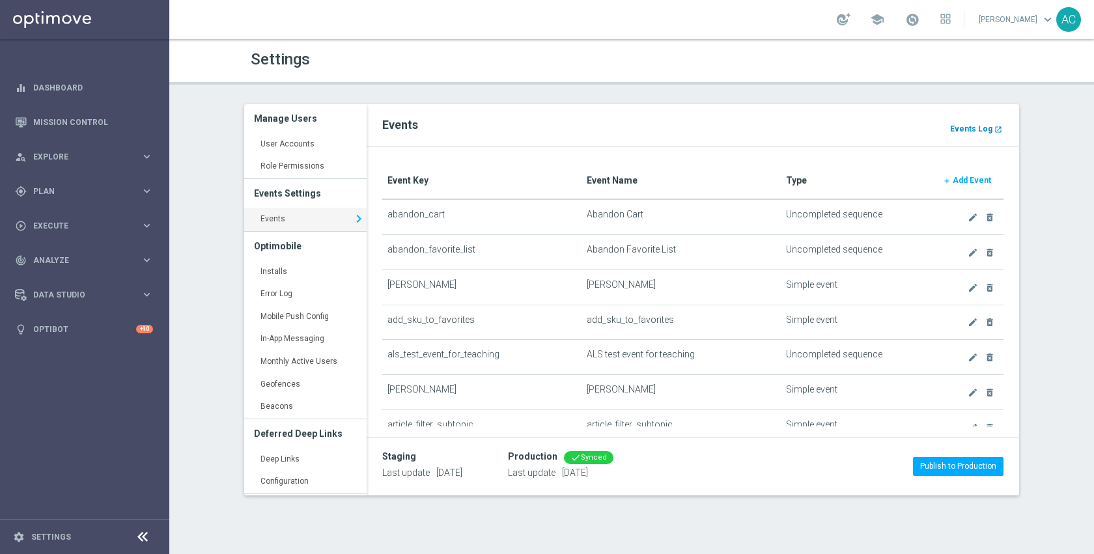
click at [965, 127] on b "Events Log" at bounding box center [971, 128] width 42 height 9
click at [51, 202] on div "gps_fixed Plan keyboard_arrow_right" at bounding box center [84, 191] width 168 height 35
click at [57, 220] on link "Target Groups" at bounding box center [85, 218] width 102 height 10
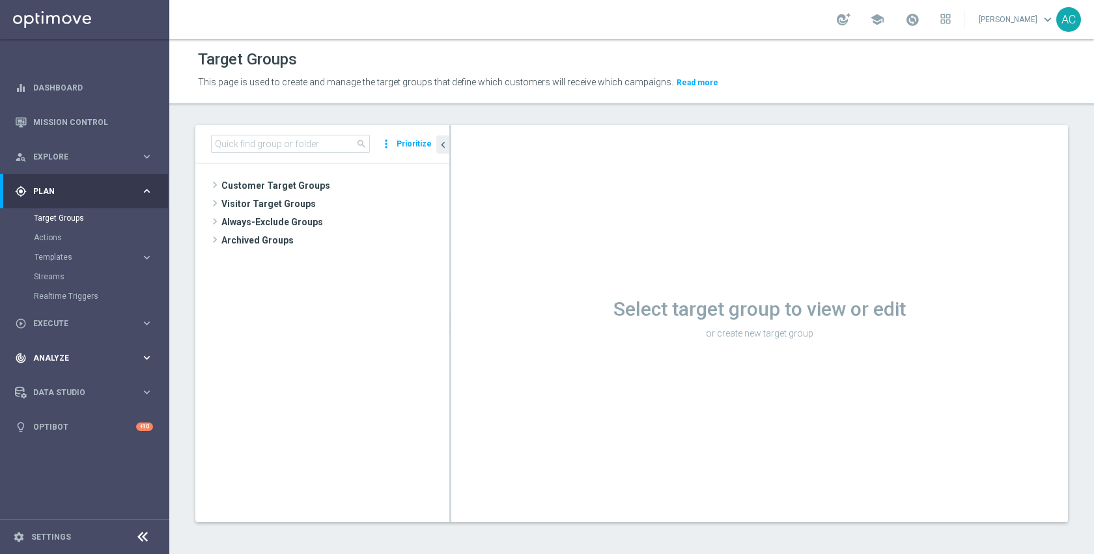
click at [58, 351] on div "track_changes Analyze keyboard_arrow_right" at bounding box center [84, 358] width 168 height 35
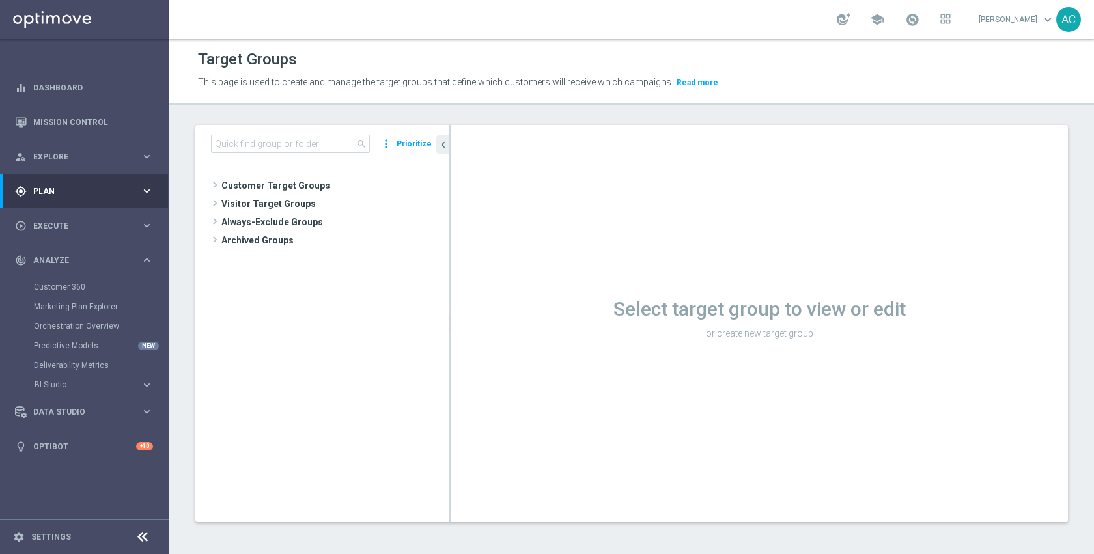
click at [70, 189] on span "Plan" at bounding box center [86, 192] width 107 height 8
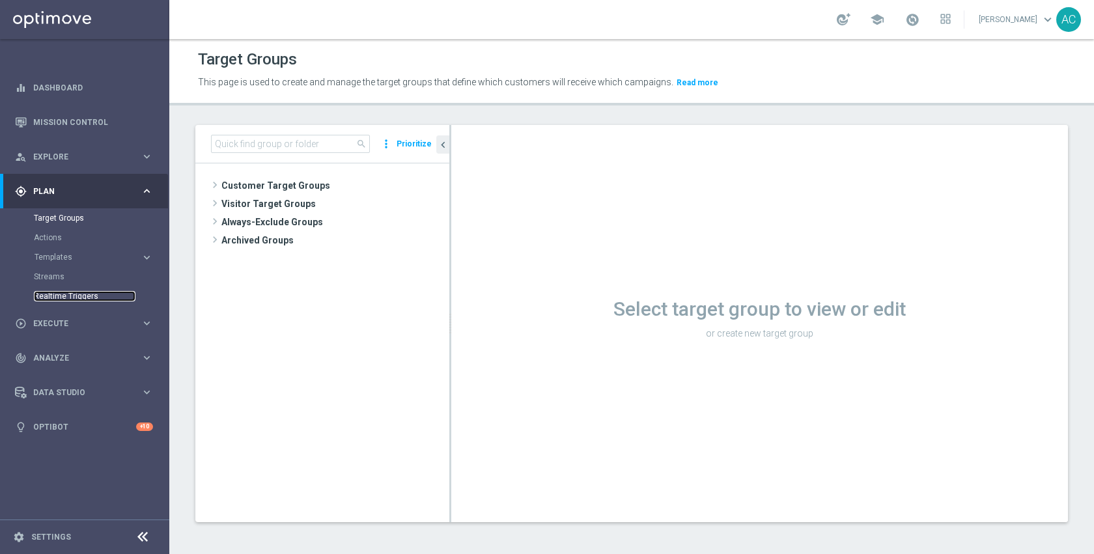
click at [68, 301] on link "Realtime Triggers" at bounding box center [85, 296] width 102 height 10
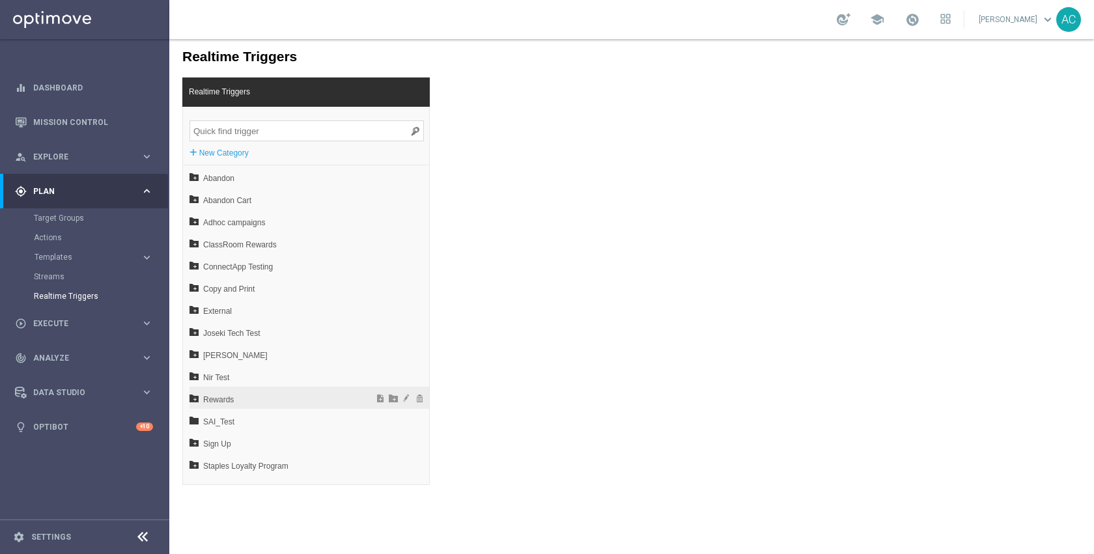
click at [266, 400] on span "Rewards" at bounding box center [275, 400] width 144 height 22
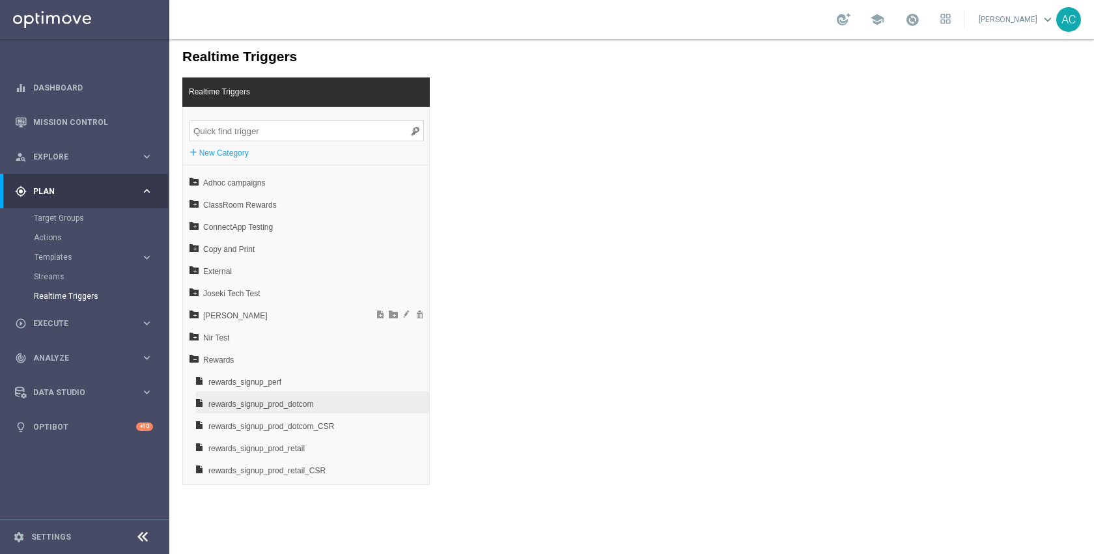
scroll to position [130, 0]
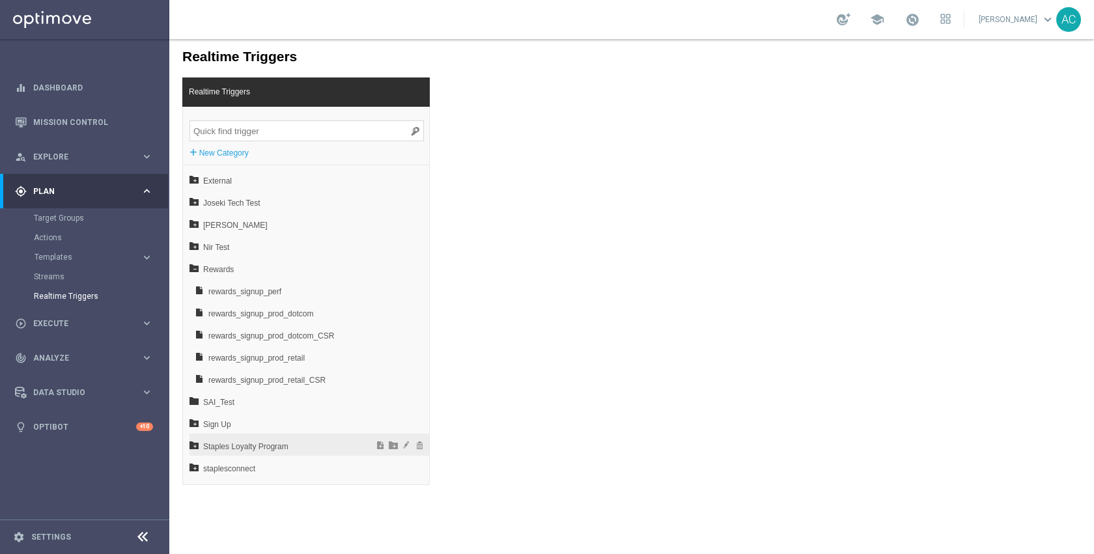
click at [279, 445] on span "Staples Loyalty Program" at bounding box center [275, 447] width 144 height 22
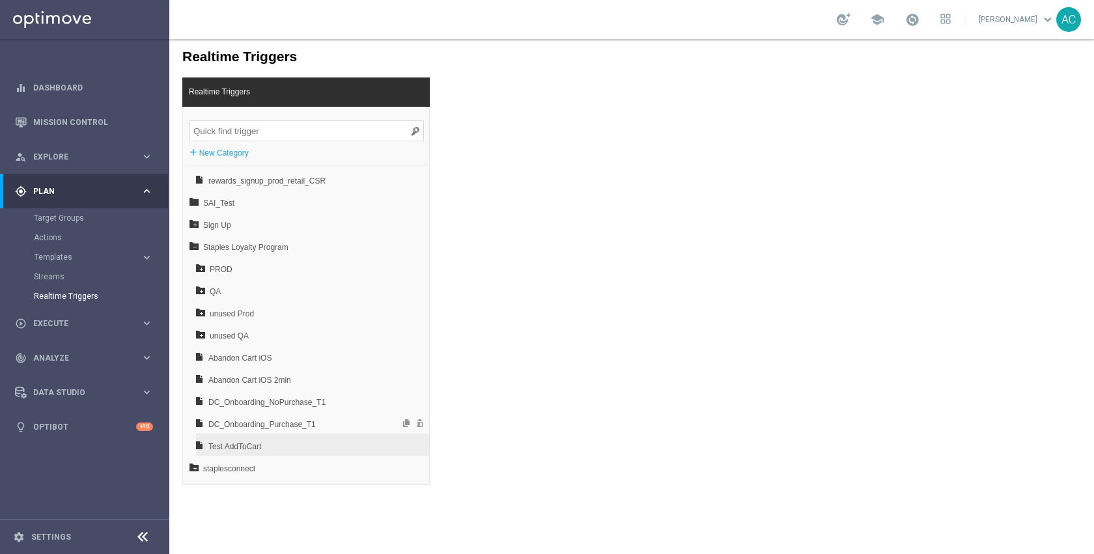
scroll to position [331, 0]
click at [264, 274] on span "PROD" at bounding box center [280, 269] width 140 height 22
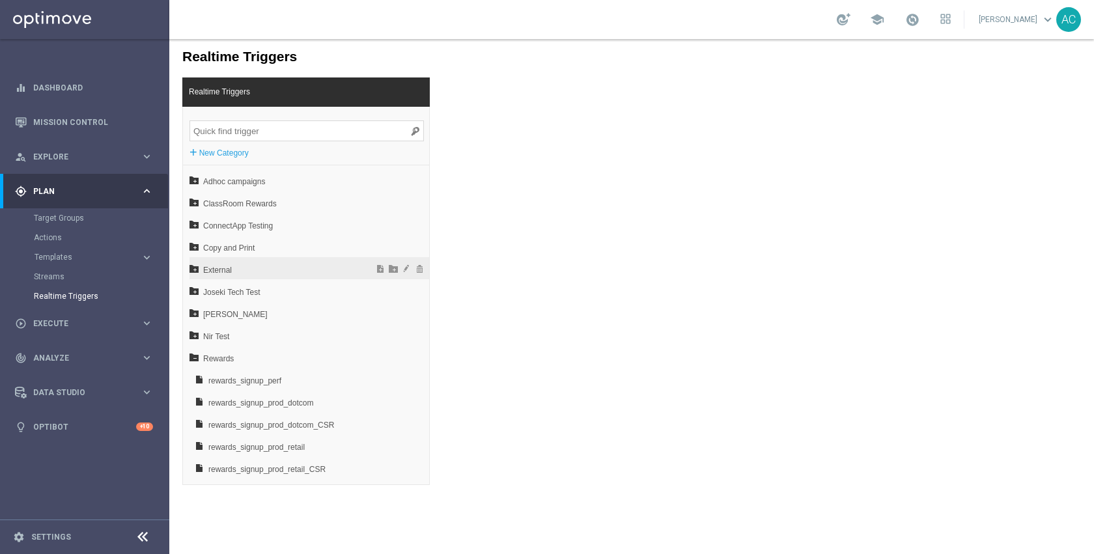
scroll to position [40, 0]
click at [266, 287] on span "Joseki Tech Test" at bounding box center [275, 294] width 144 height 22
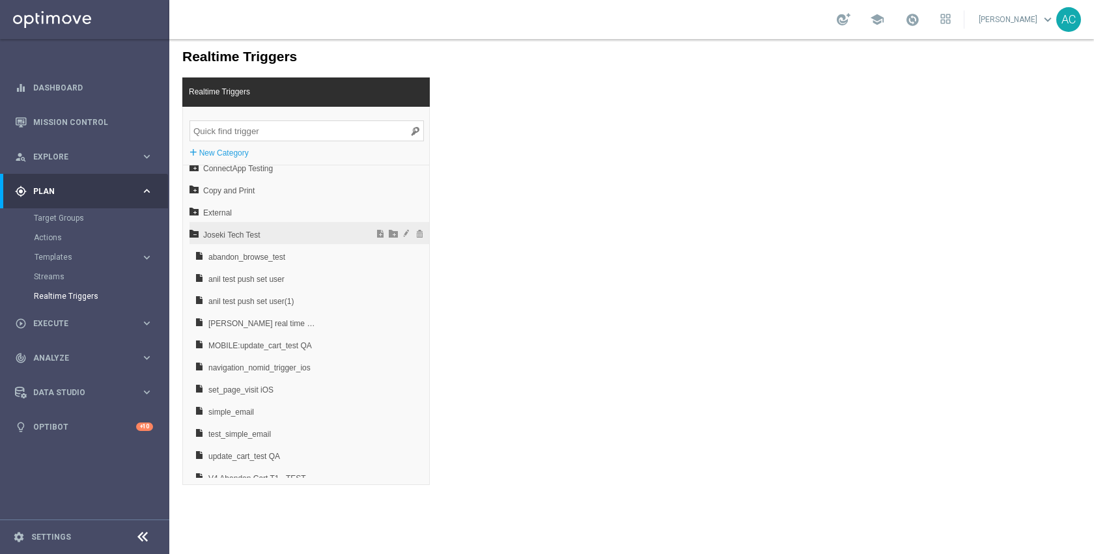
scroll to position [110, 0]
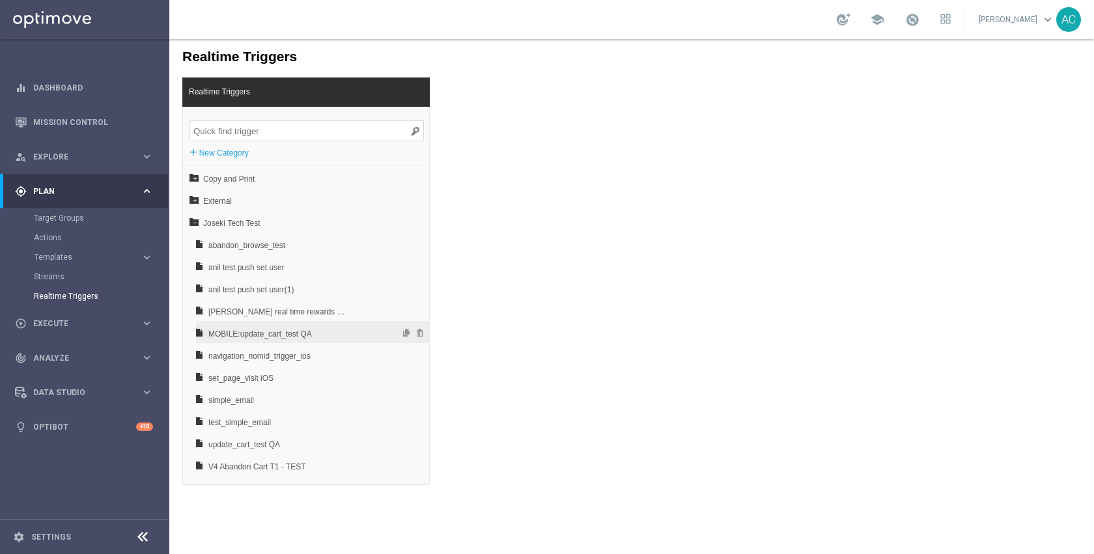
click at [287, 330] on span "MOBILE:update_cart_test QA" at bounding box center [278, 334] width 140 height 22
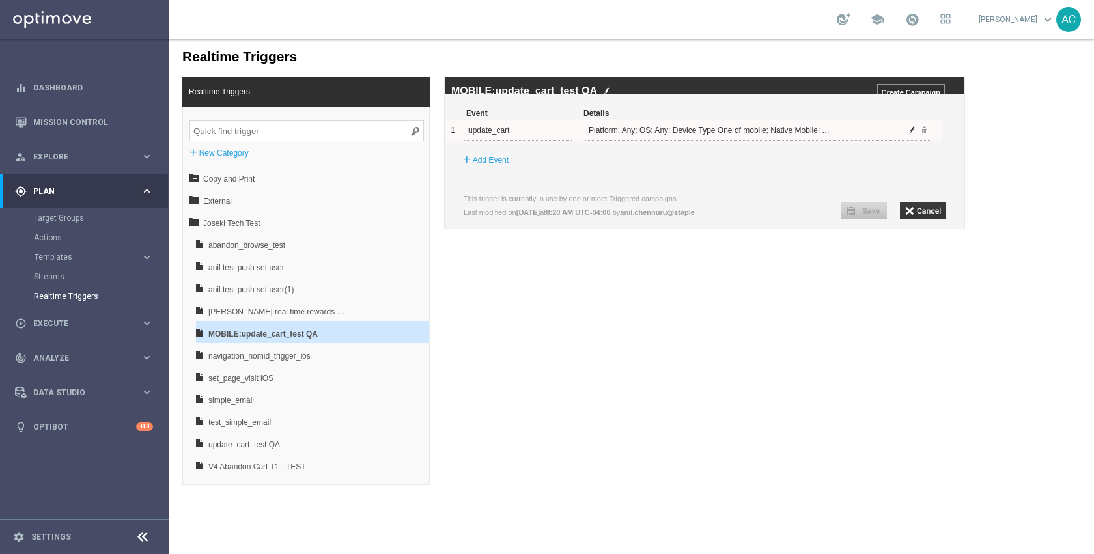
click at [912, 133] on span at bounding box center [912, 130] width 8 height 8
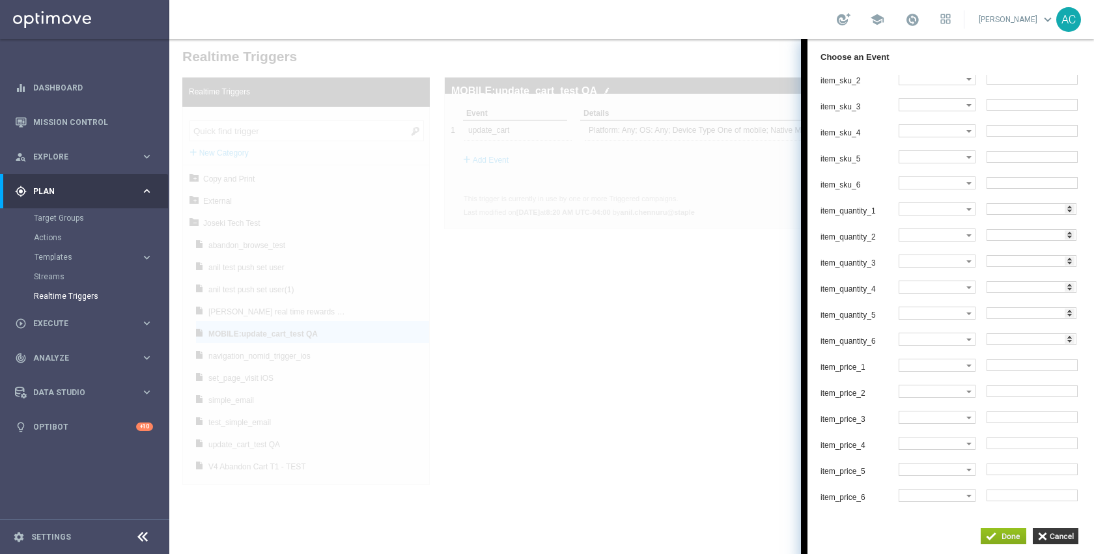
scroll to position [0, 0]
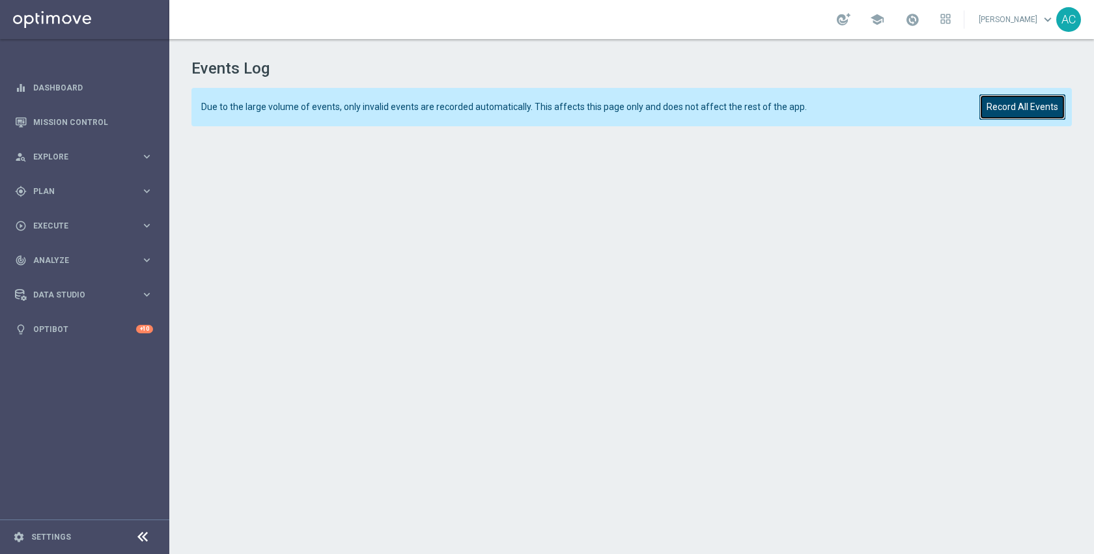
click at [1021, 110] on button "Record All Events" at bounding box center [1022, 106] width 86 height 25
